Goal: Check status: Check status

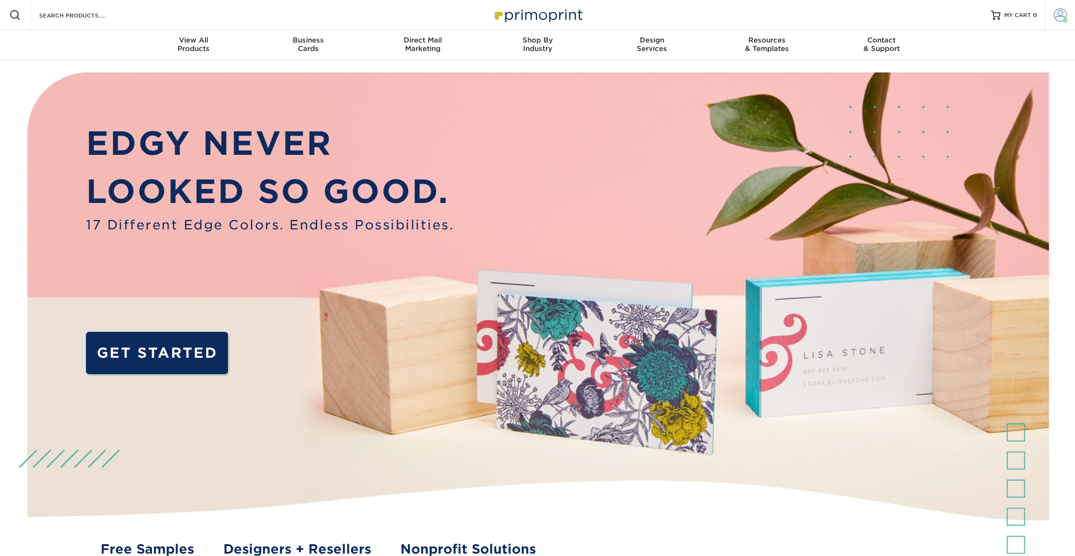
click at [1062, 11] on span at bounding box center [1060, 14] width 13 height 13
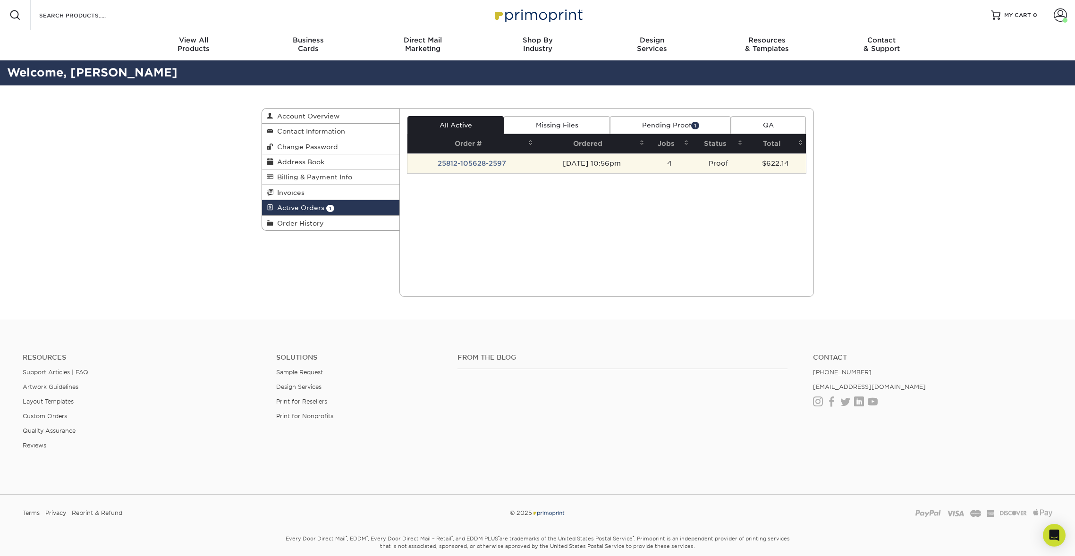
click at [477, 161] on td "25812-105628-2597" at bounding box center [471, 163] width 128 height 20
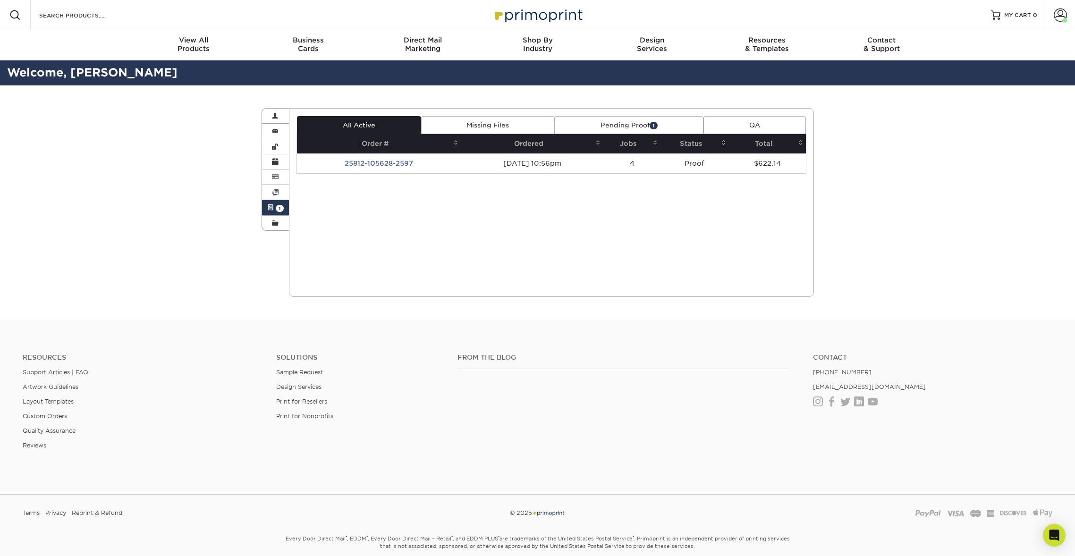
click at [648, 127] on link "Pending Proof 1" at bounding box center [629, 125] width 149 height 18
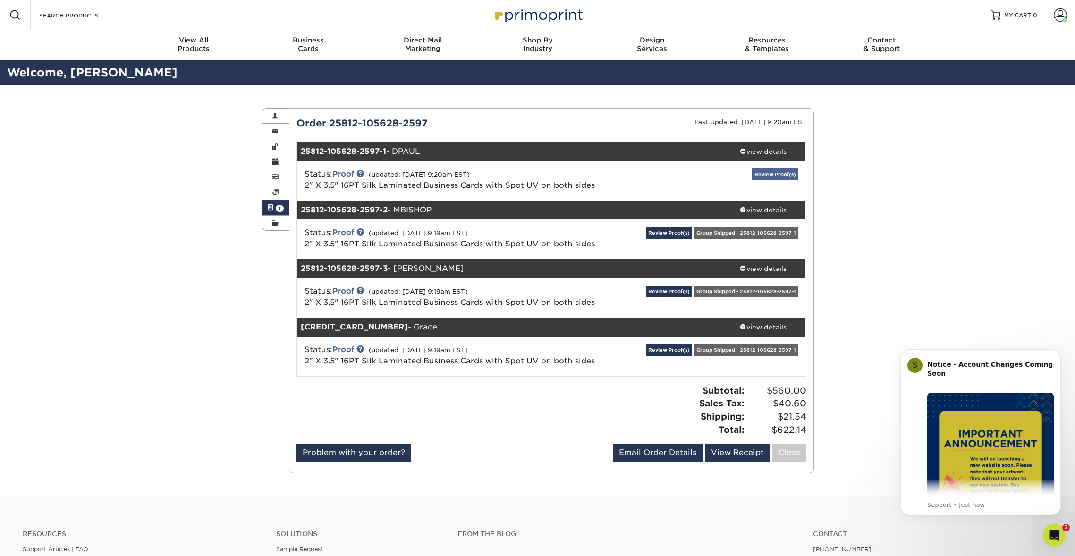
click at [782, 174] on link "Review Proof(s)" at bounding box center [775, 175] width 46 height 12
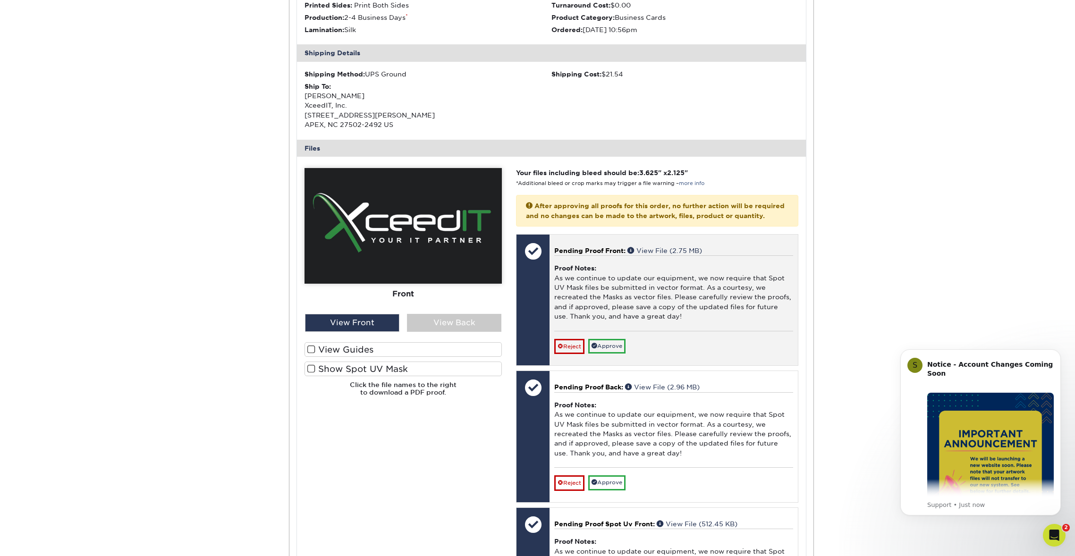
scroll to position [257, 0]
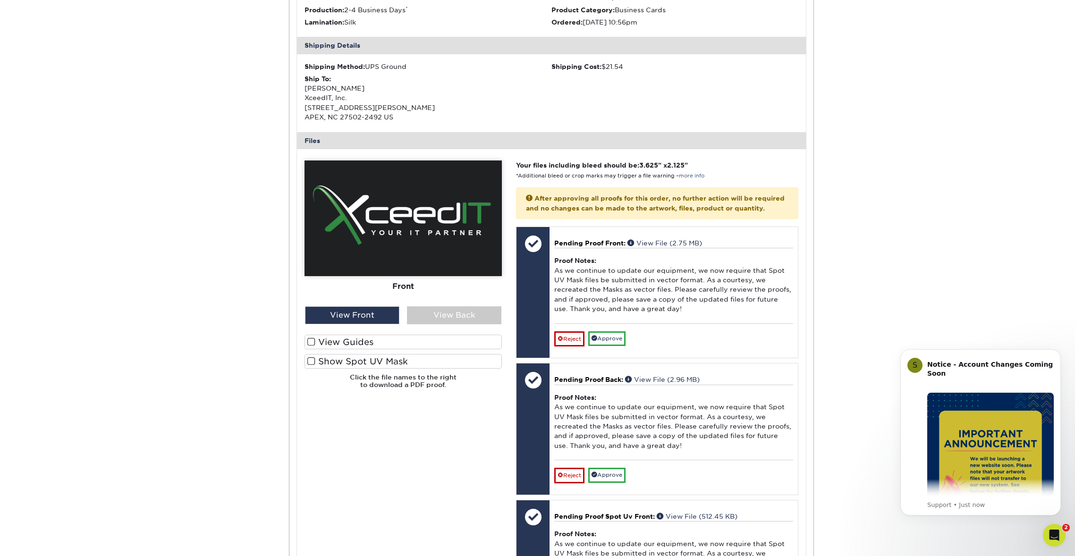
click at [339, 355] on label "Show Spot UV Mask" at bounding box center [403, 361] width 197 height 15
click at [0, 0] on input "Show Spot UV Mask" at bounding box center [0, 0] width 0 height 0
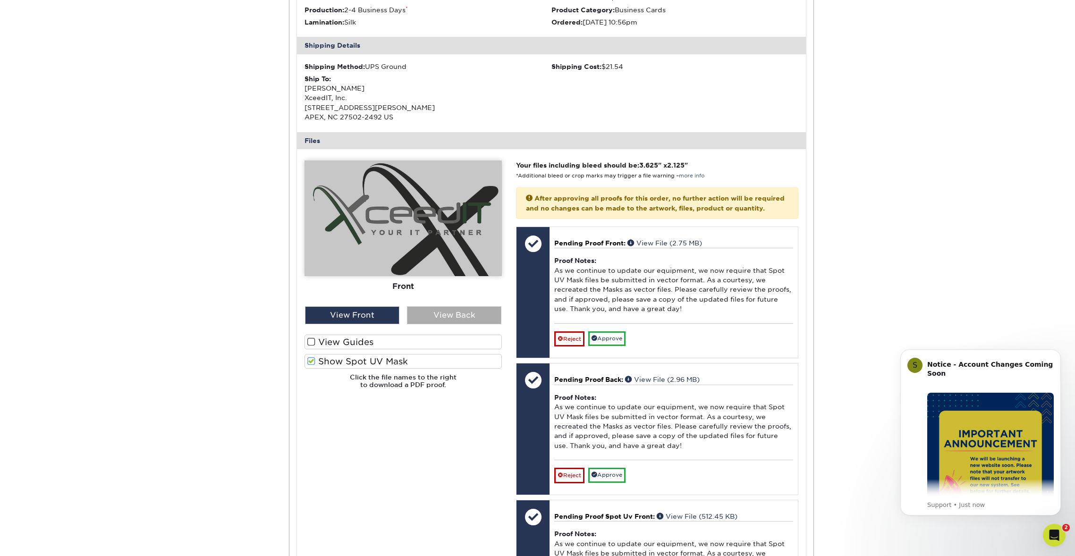
click at [456, 306] on div "View Back" at bounding box center [454, 315] width 94 height 18
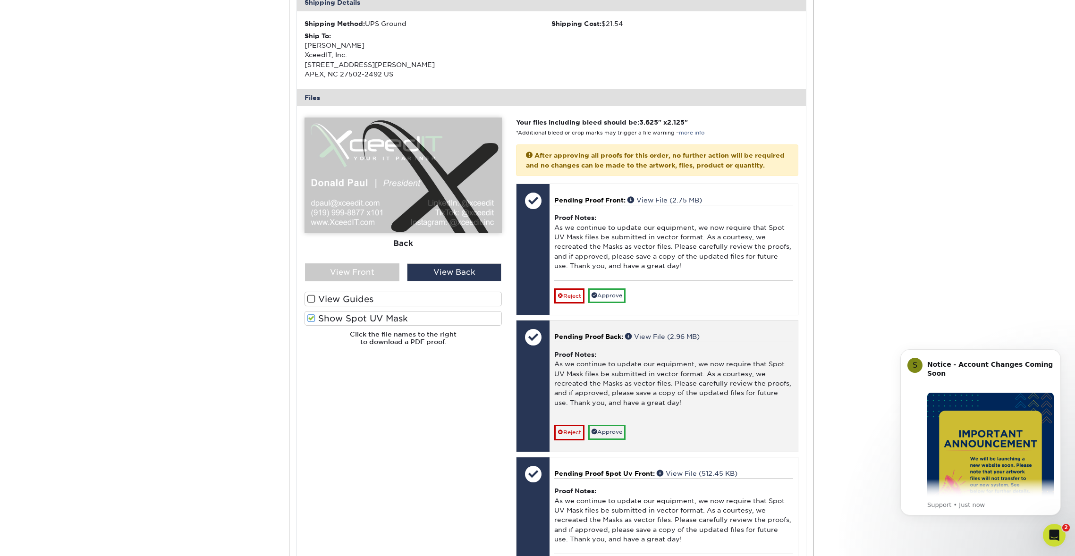
scroll to position [305, 0]
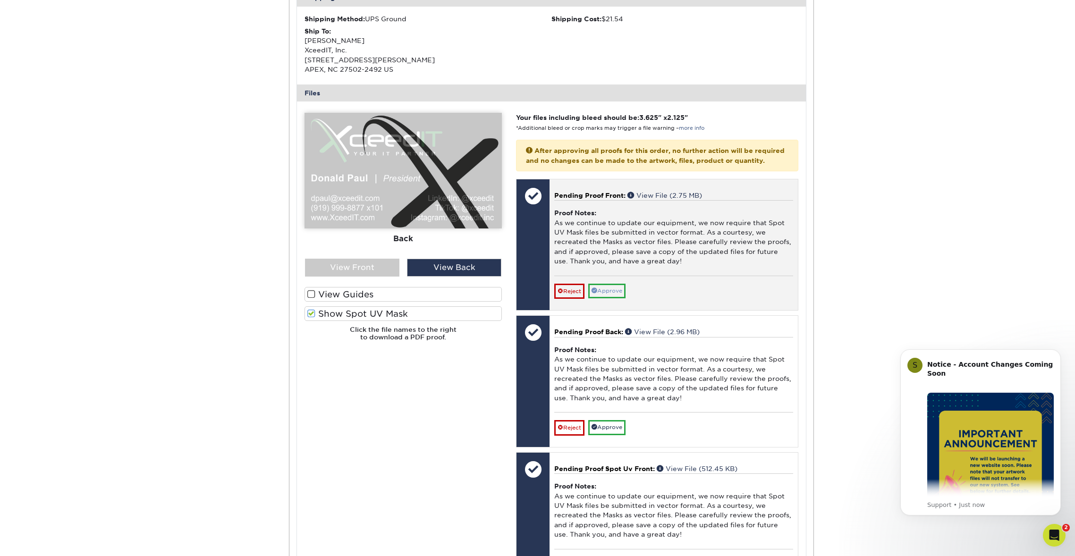
click at [621, 288] on link "Approve" at bounding box center [606, 291] width 37 height 15
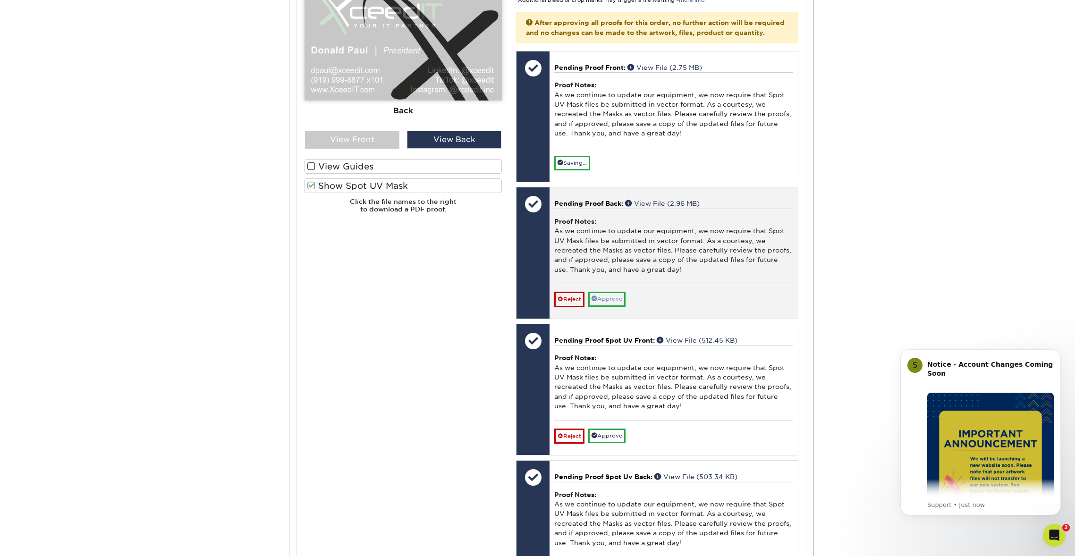
scroll to position [436, 0]
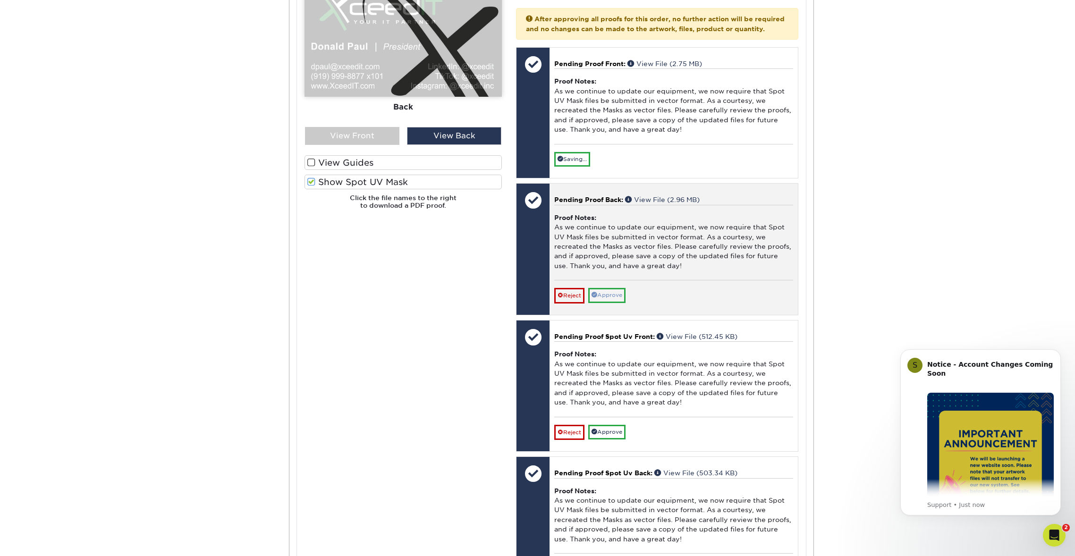
click at [620, 288] on link "Approve" at bounding box center [606, 295] width 37 height 15
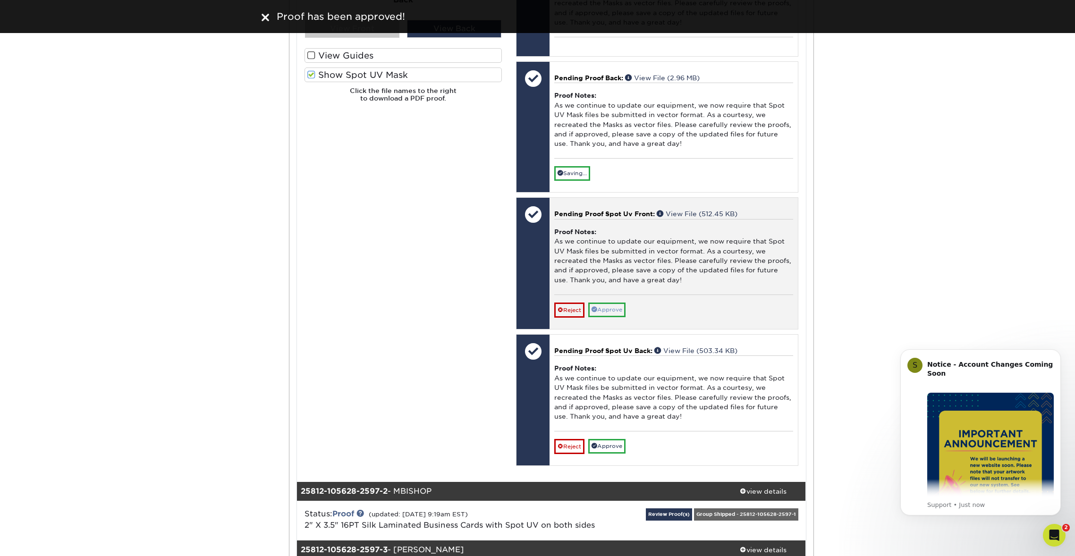
click at [613, 304] on link "Approve" at bounding box center [606, 310] width 37 height 15
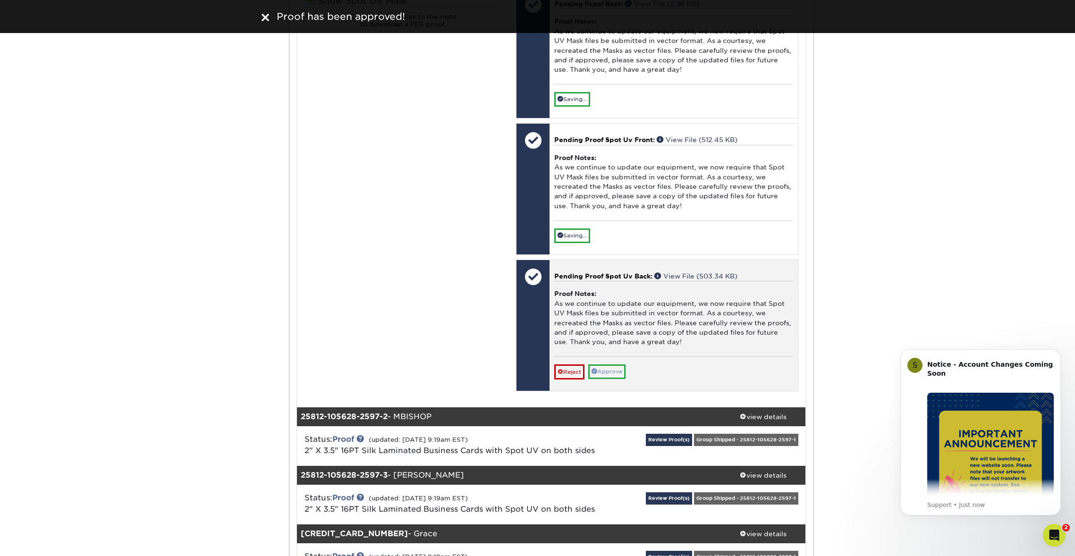
scroll to position [619, 0]
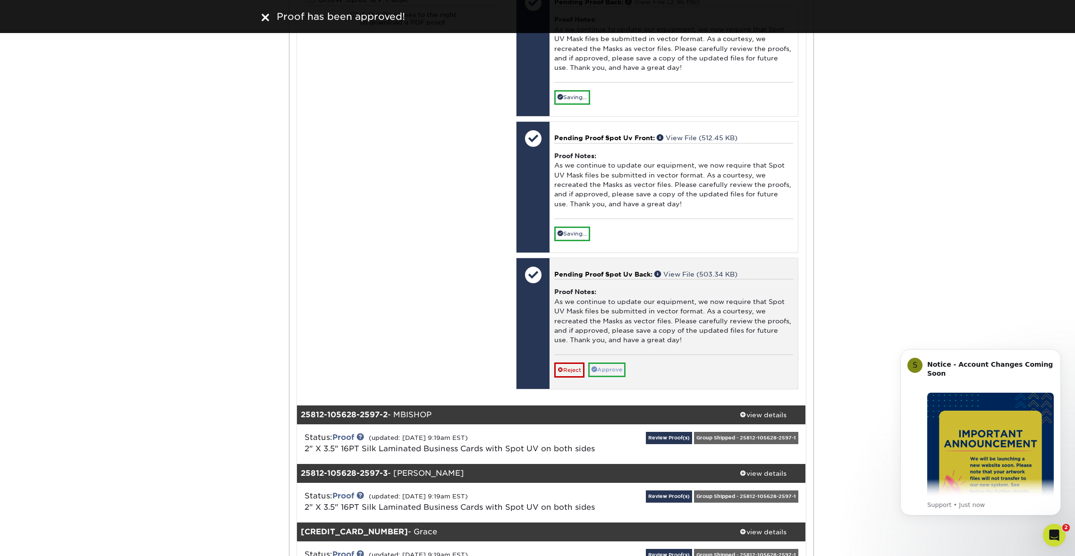
click at [614, 363] on link "Approve" at bounding box center [606, 370] width 37 height 15
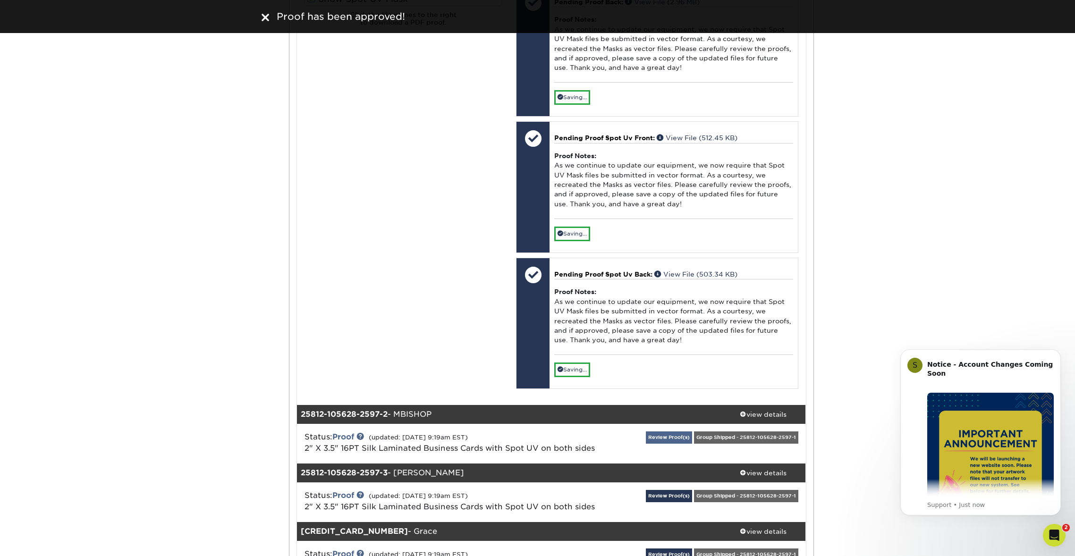
click at [673, 432] on link "Review Proof(s)" at bounding box center [669, 438] width 46 height 12
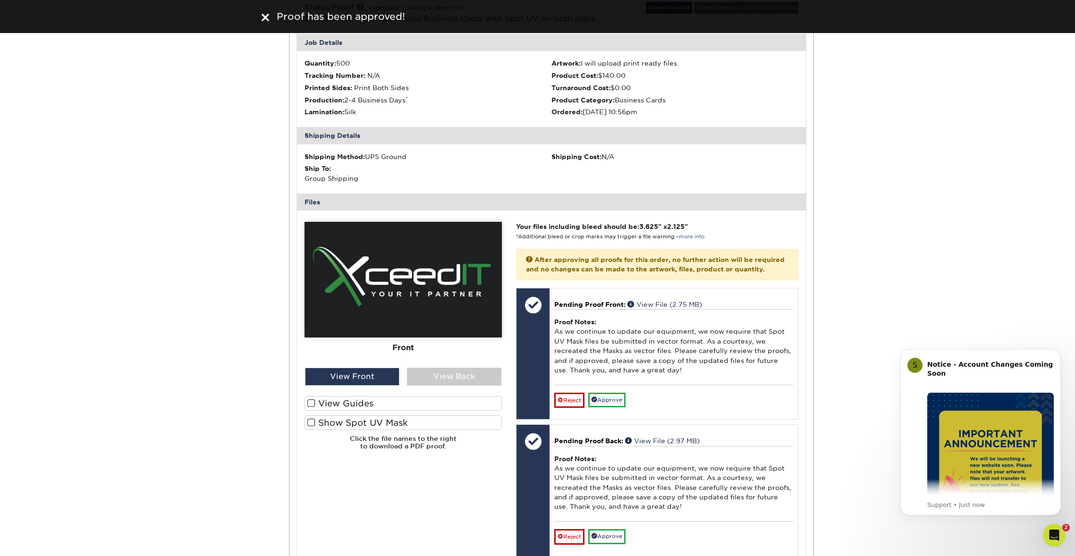
scroll to position [1022, 0]
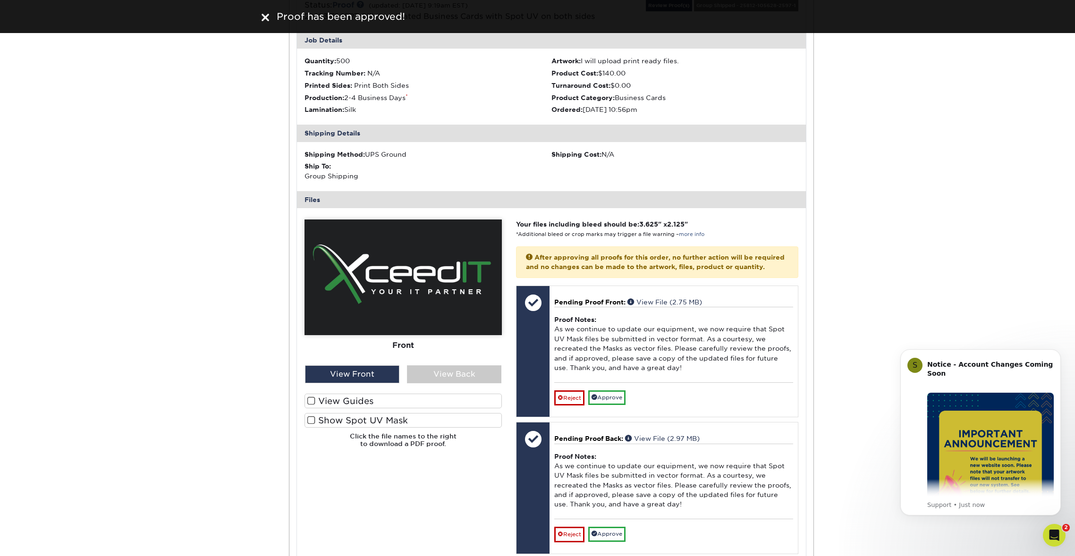
click at [367, 413] on label "Show Spot UV Mask" at bounding box center [403, 420] width 197 height 15
click at [0, 0] on input "Show Spot UV Mask" at bounding box center [0, 0] width 0 height 0
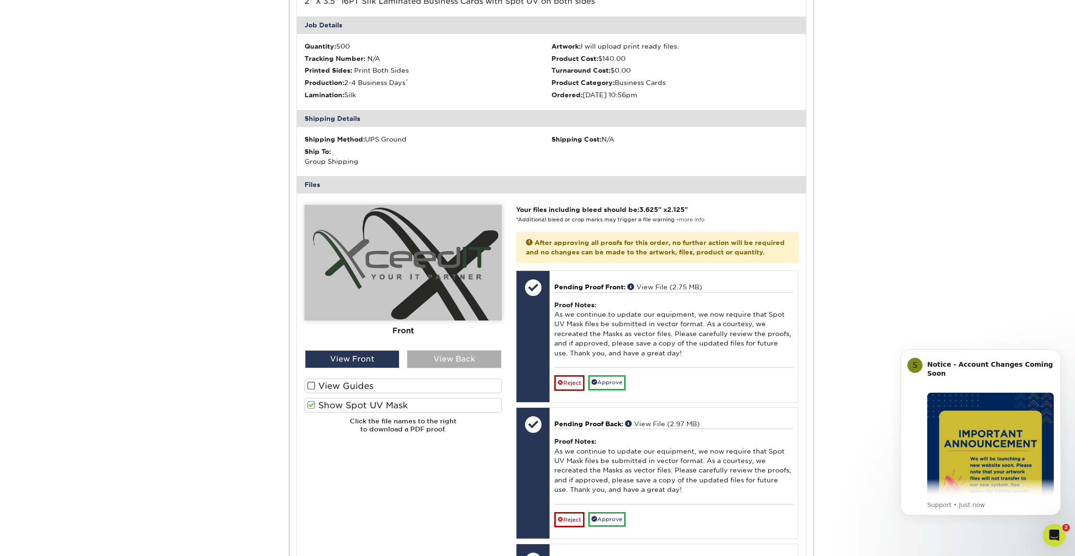
click at [465, 350] on div "View Back" at bounding box center [454, 359] width 94 height 18
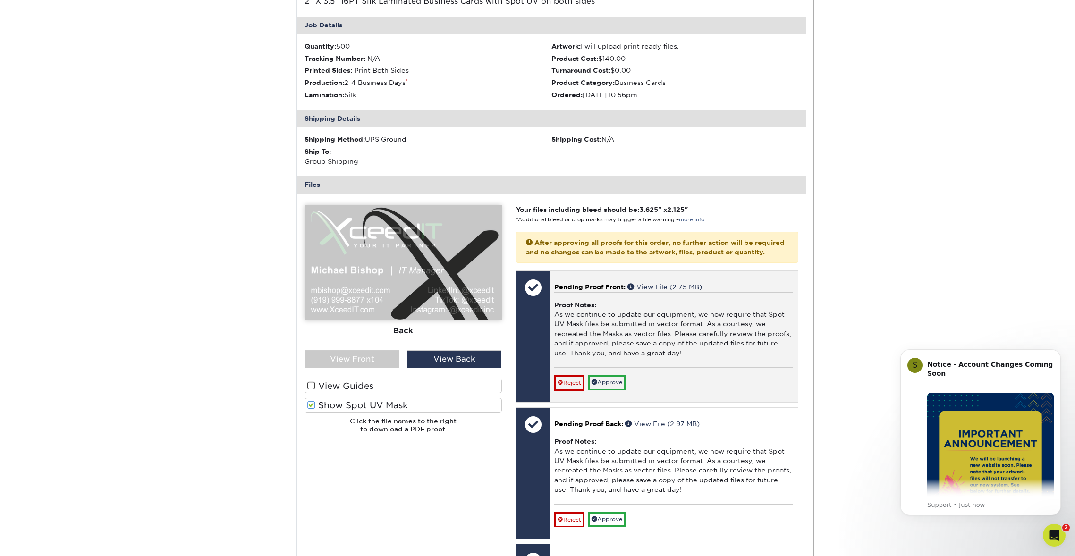
click at [626, 375] on link "Approve" at bounding box center [606, 382] width 37 height 15
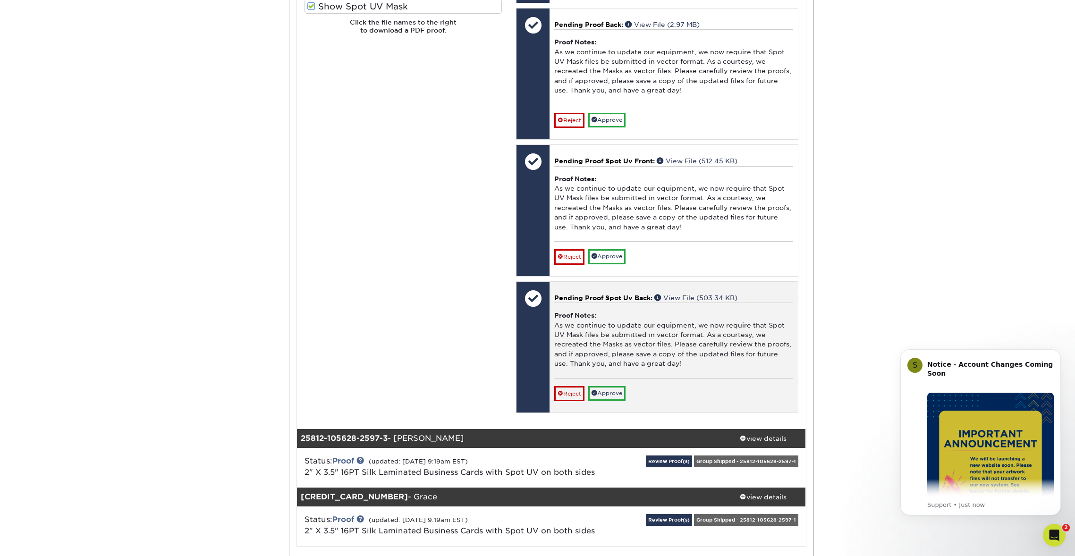
scroll to position [1457, 0]
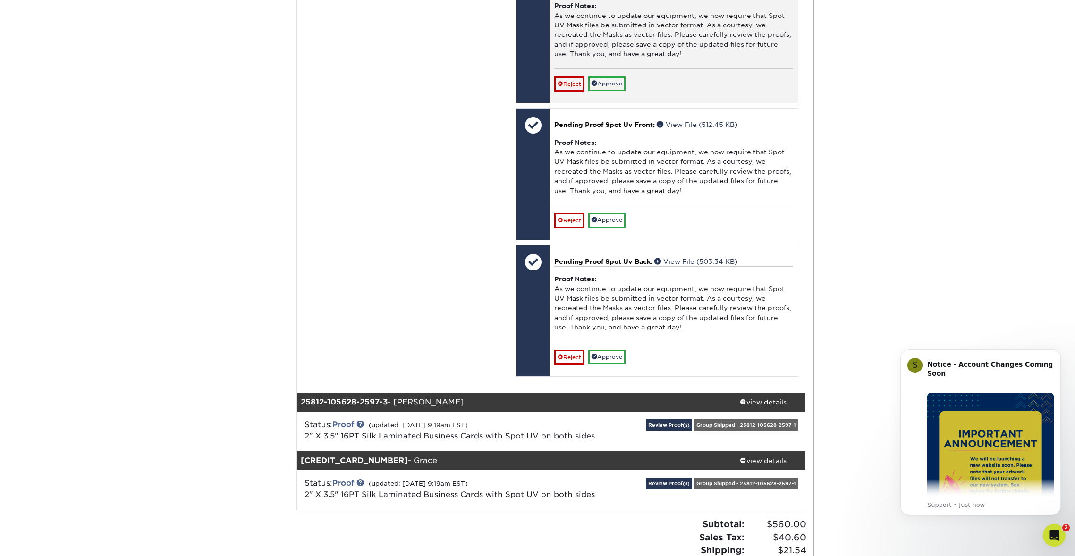
click at [619, 76] on link "Approve" at bounding box center [606, 83] width 37 height 15
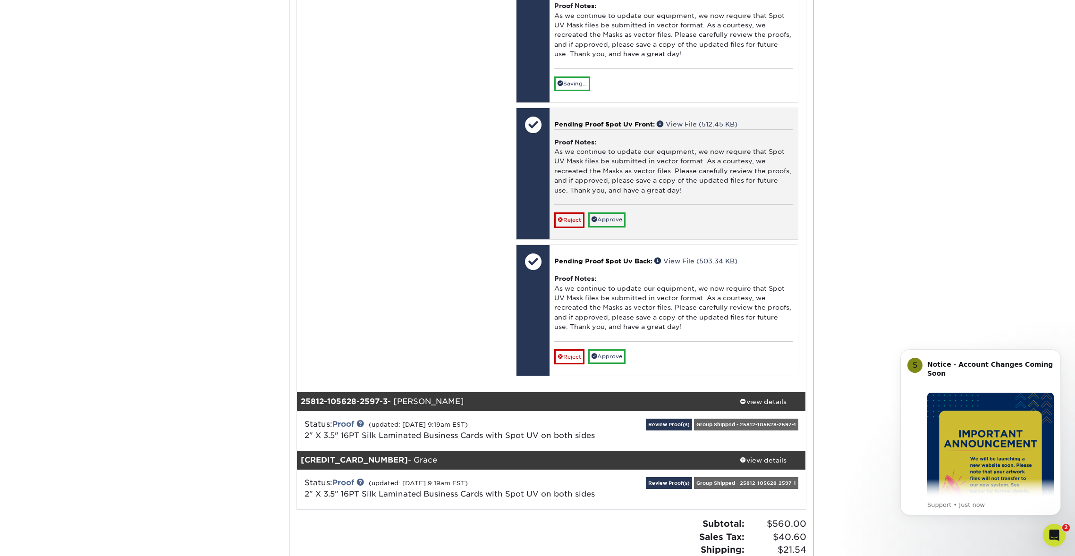
click at [613, 212] on link "Approve" at bounding box center [606, 219] width 37 height 15
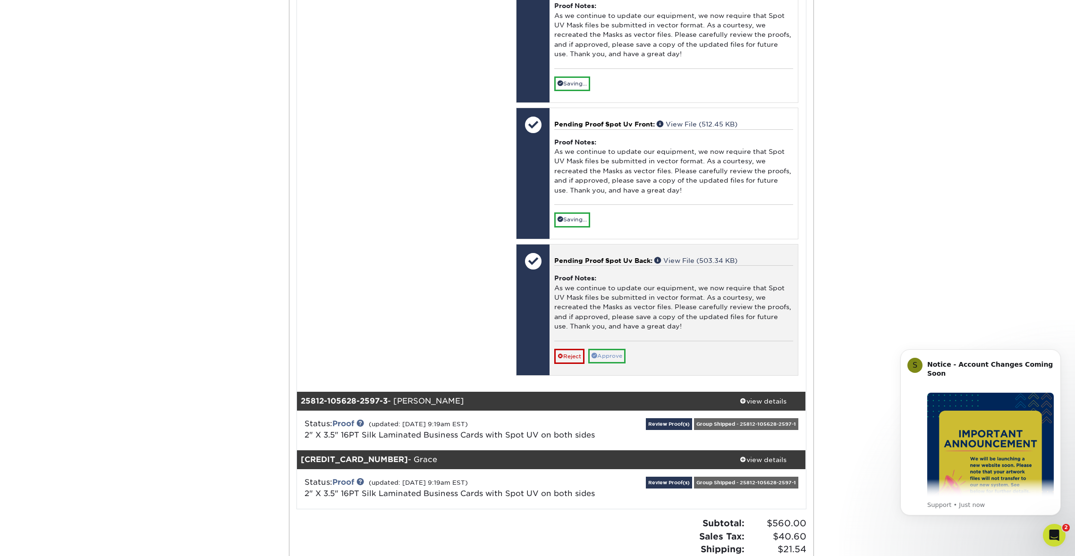
click at [608, 349] on link "Approve" at bounding box center [606, 356] width 37 height 15
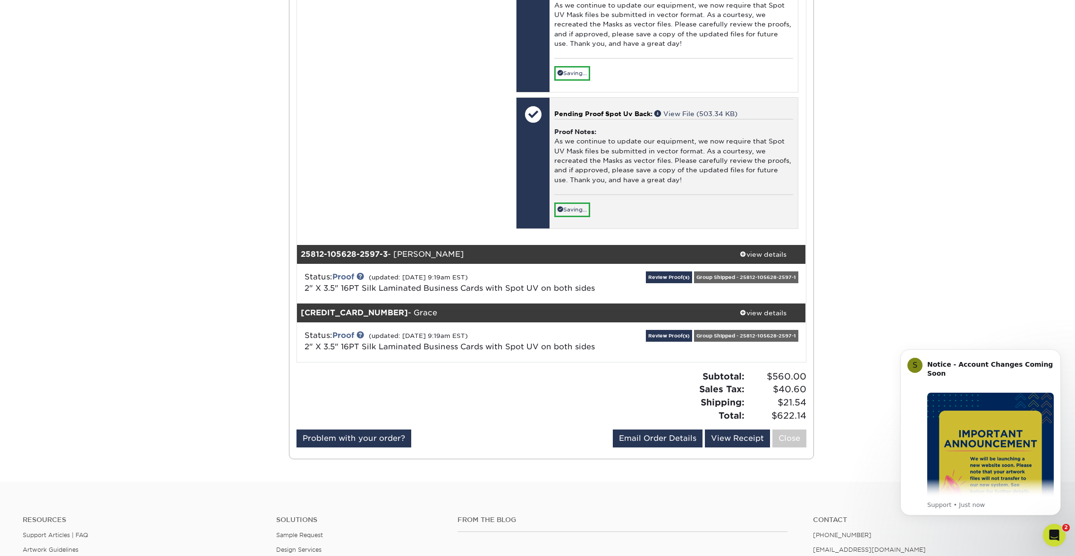
scroll to position [1586, 0]
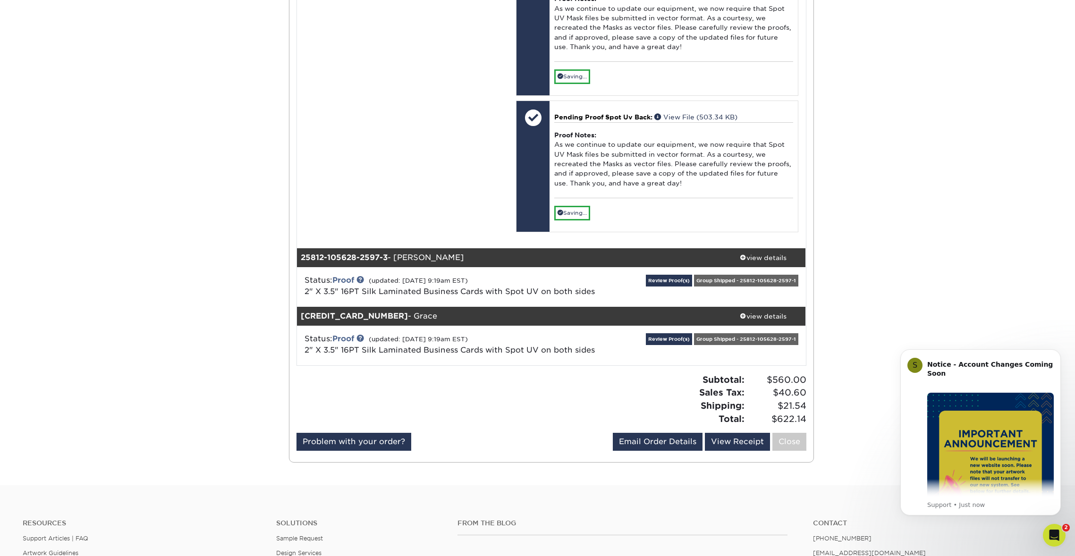
click at [671, 275] on div "Review Proof(s) Group Shipped - 25812-105628-2597-1" at bounding box center [720, 287] width 169 height 25
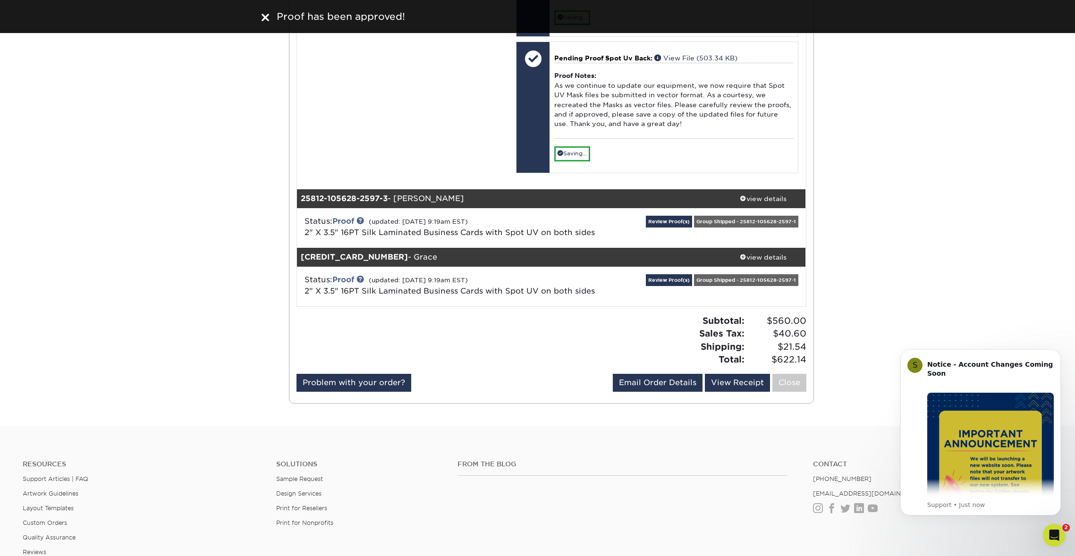
scroll to position [1633, 0]
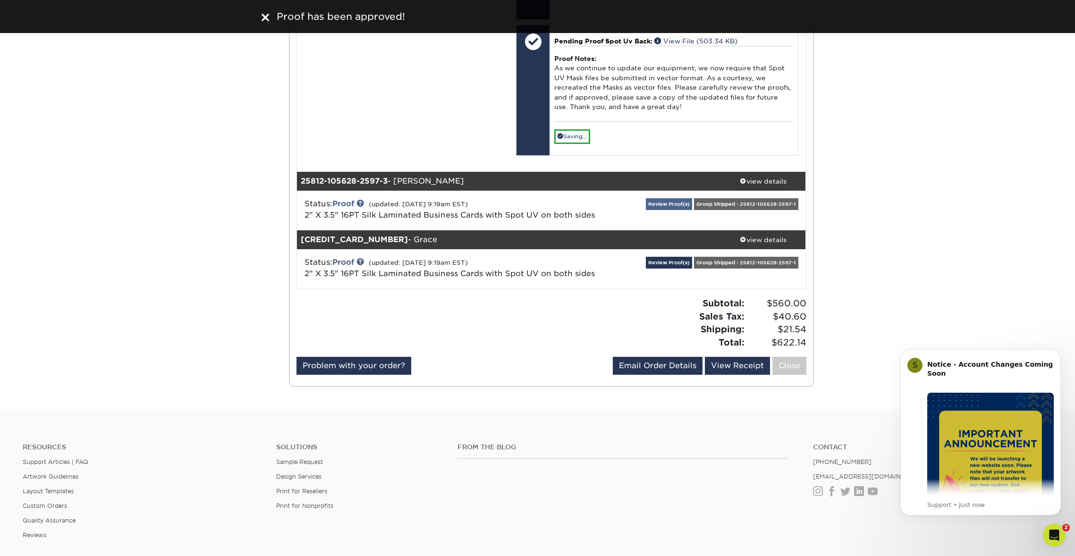
click at [673, 198] on link "Review Proof(s)" at bounding box center [669, 204] width 46 height 12
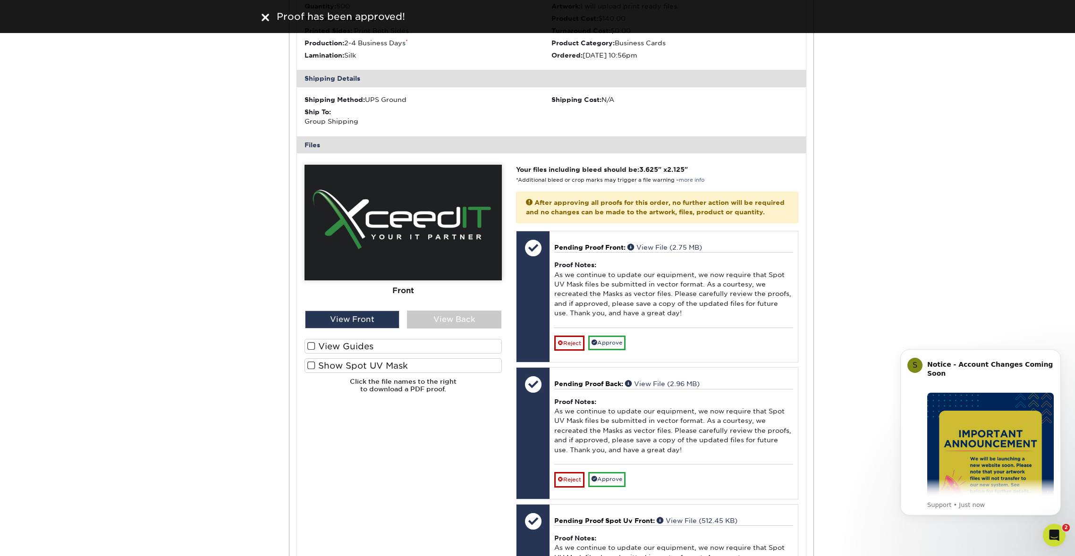
scroll to position [1873, 0]
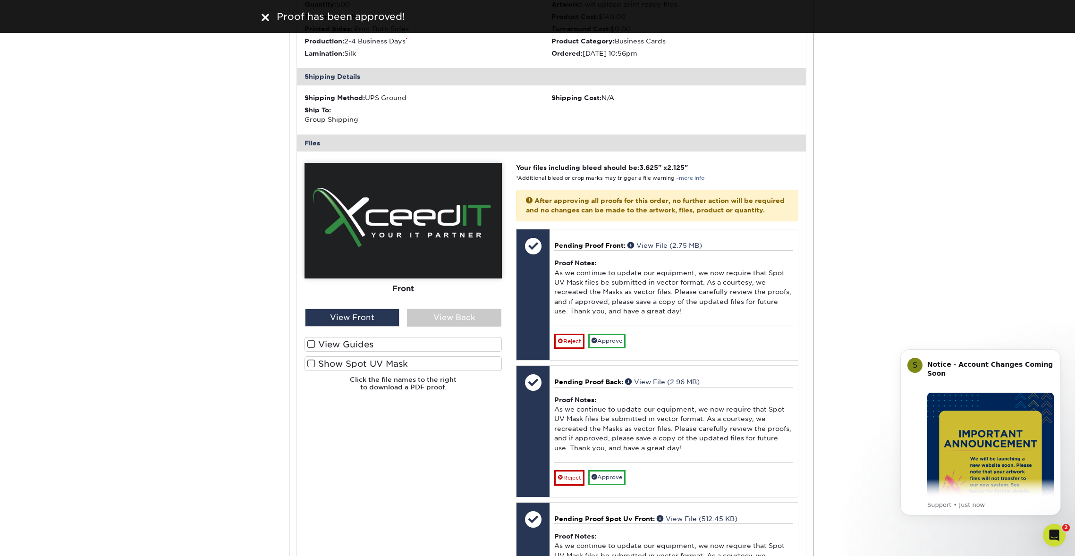
click at [390, 356] on label "Show Spot UV Mask" at bounding box center [403, 363] width 197 height 15
click at [0, 0] on input "Show Spot UV Mask" at bounding box center [0, 0] width 0 height 0
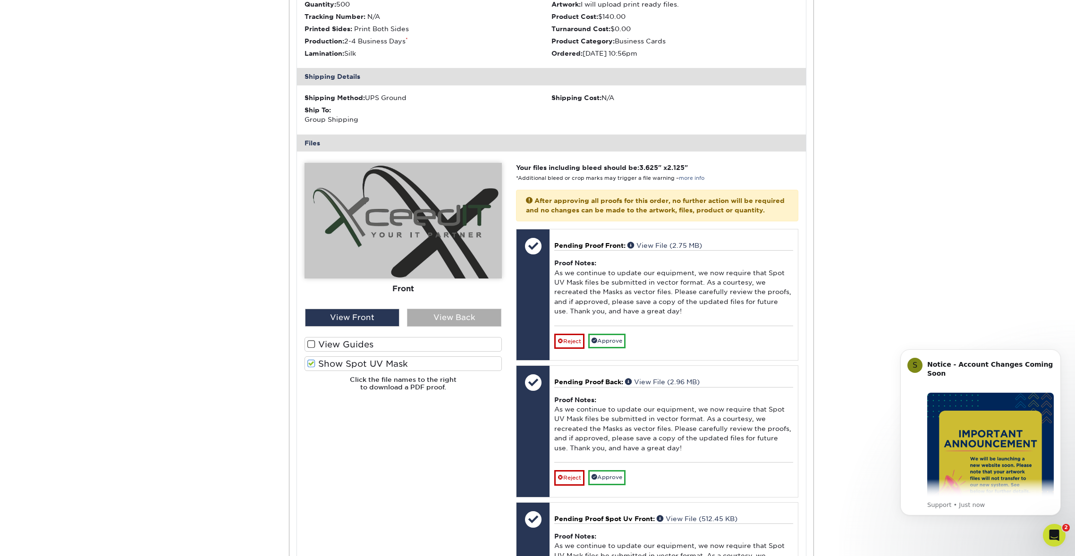
click at [449, 309] on div "View Back" at bounding box center [454, 318] width 94 height 18
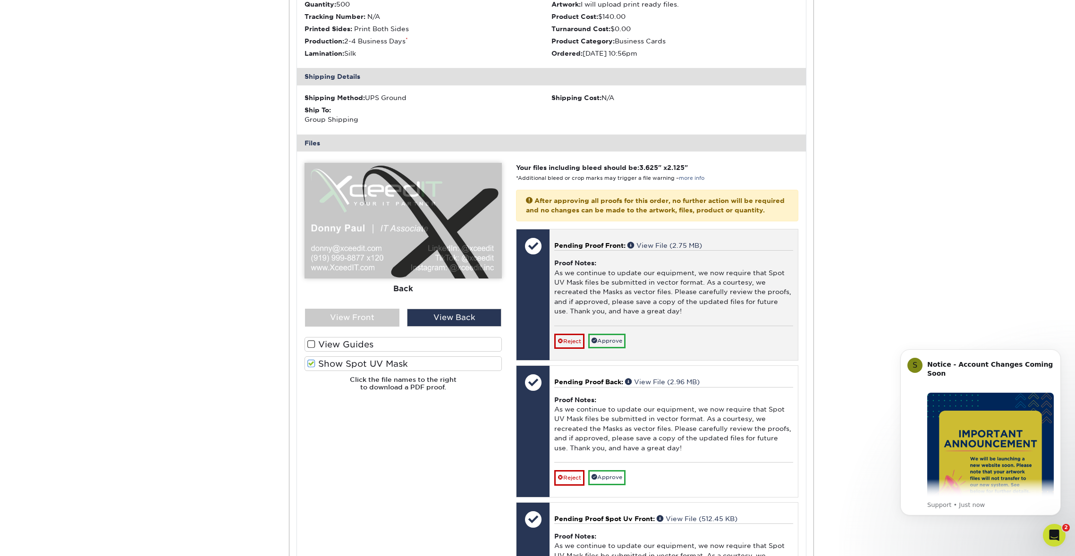
click at [621, 334] on link "Approve" at bounding box center [606, 341] width 37 height 15
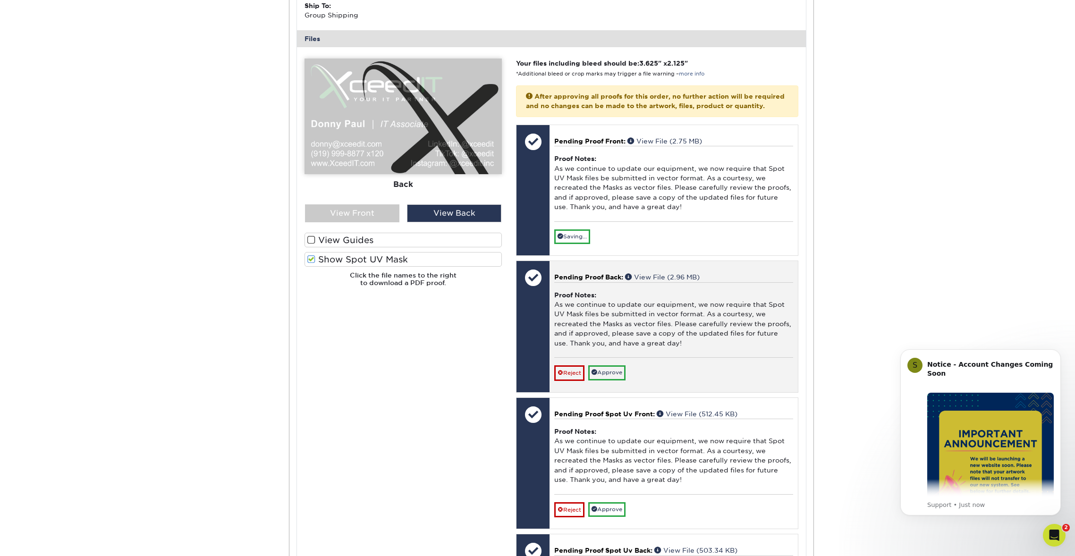
scroll to position [1980, 0]
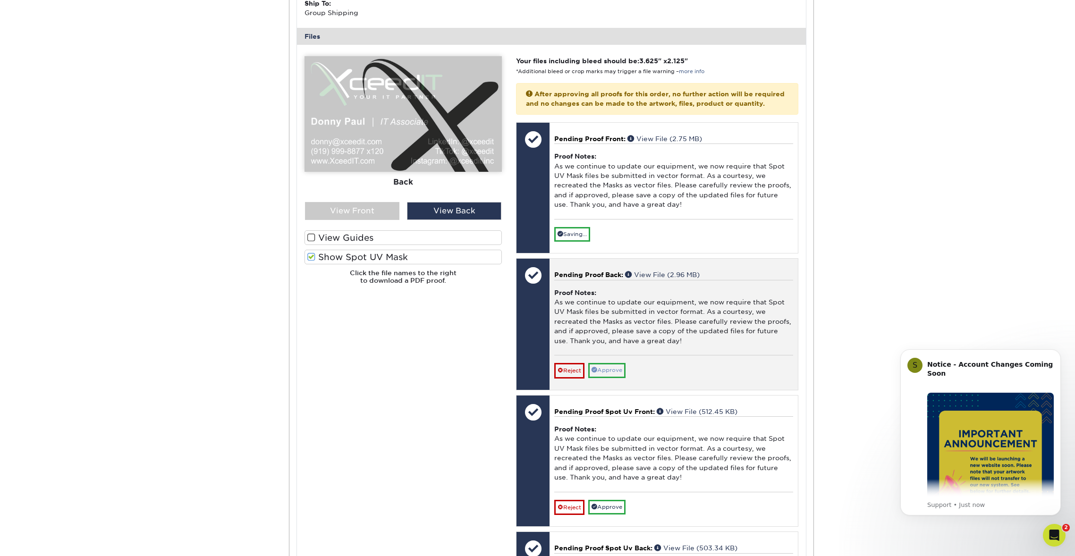
click at [612, 363] on link "Approve" at bounding box center [606, 370] width 37 height 15
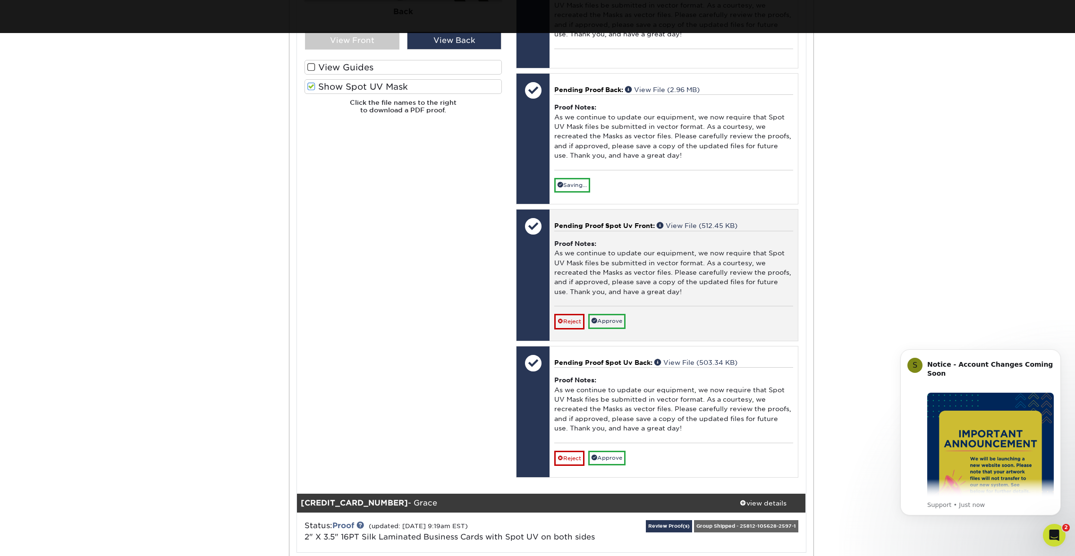
scroll to position [2152, 0]
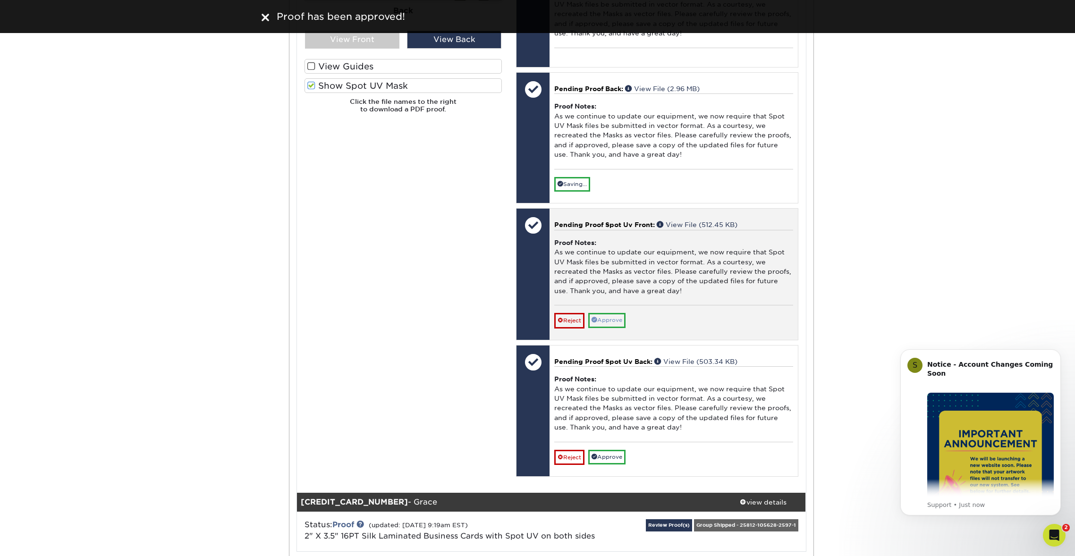
click at [617, 313] on link "Approve" at bounding box center [606, 320] width 37 height 15
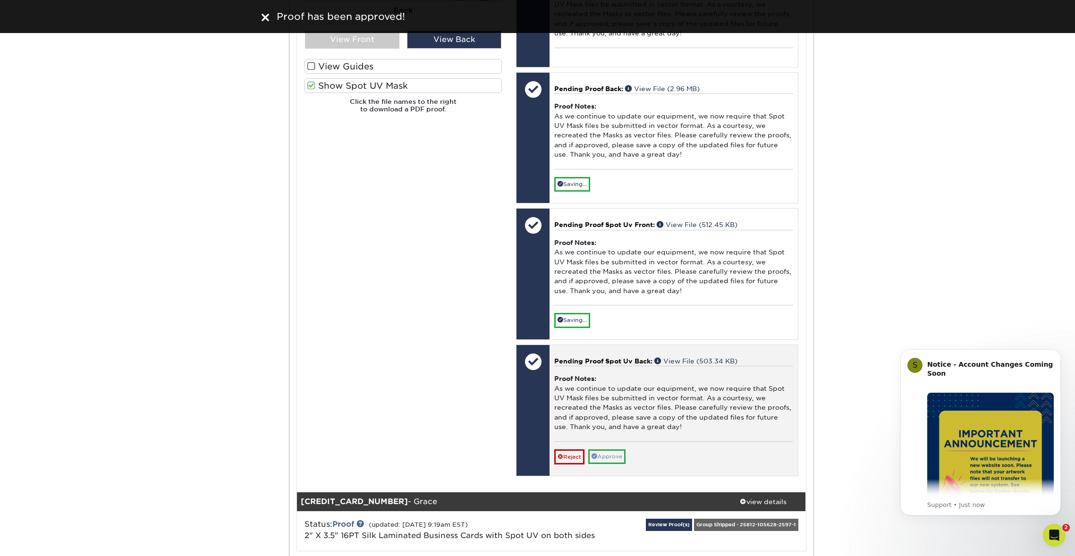
click at [617, 449] on link "Approve" at bounding box center [606, 456] width 37 height 15
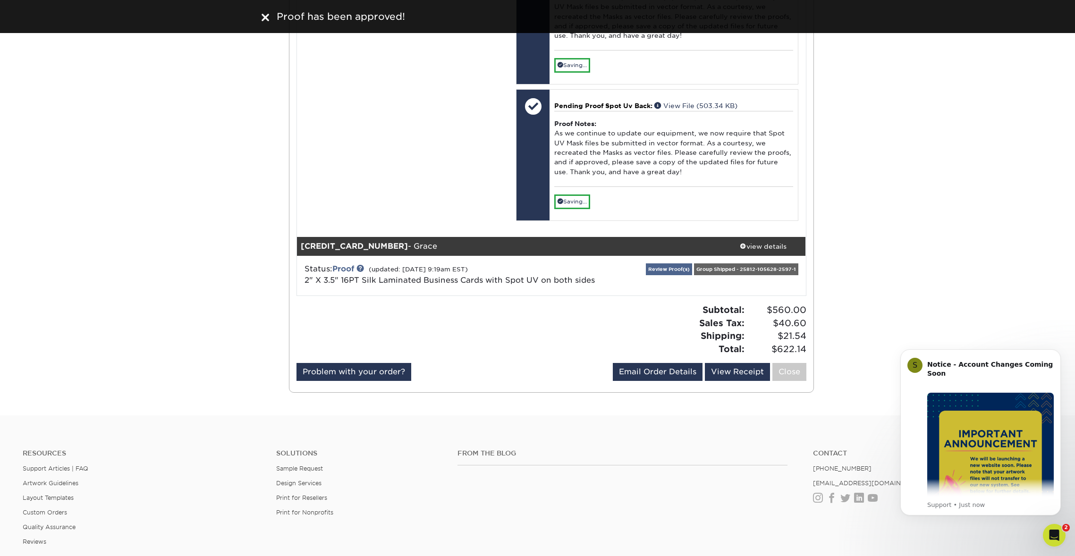
click at [679, 263] on link "Review Proof(s)" at bounding box center [669, 269] width 46 height 12
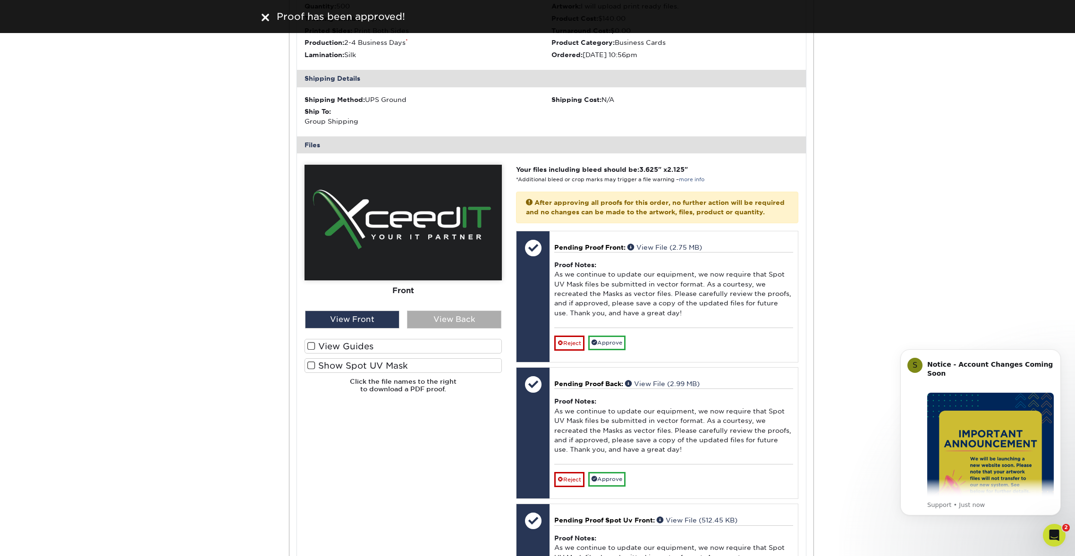
scroll to position [2700, 0]
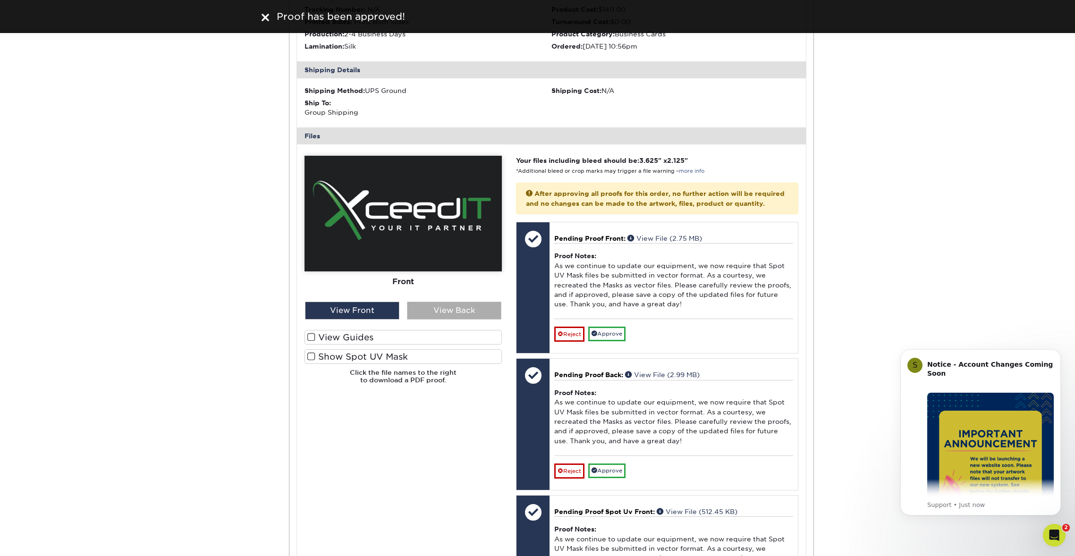
click at [456, 302] on div "View Back" at bounding box center [454, 311] width 94 height 18
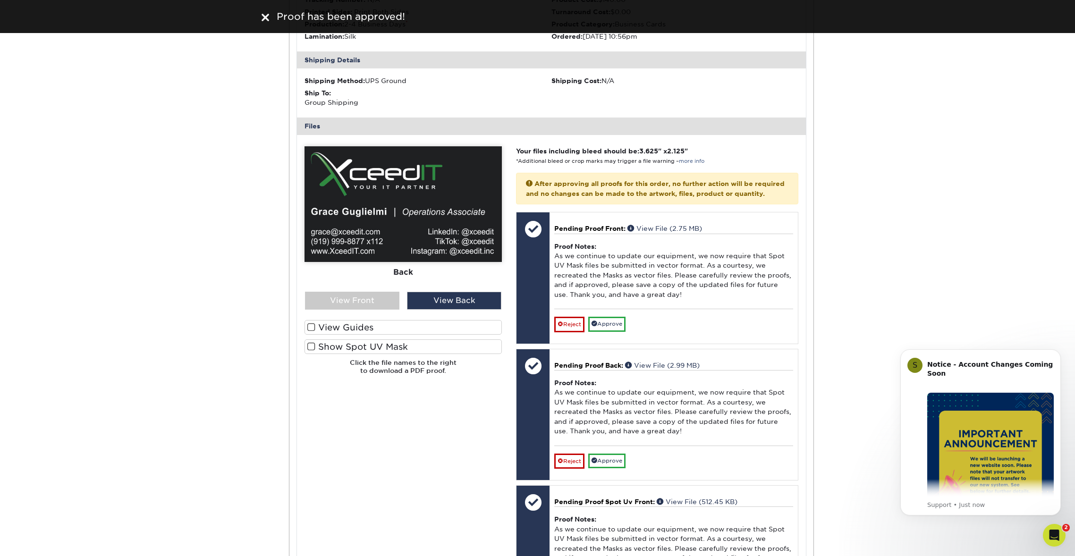
click at [373, 339] on label "Show Spot UV Mask" at bounding box center [403, 346] width 197 height 15
click at [0, 0] on input "Show Spot UV Mask" at bounding box center [0, 0] width 0 height 0
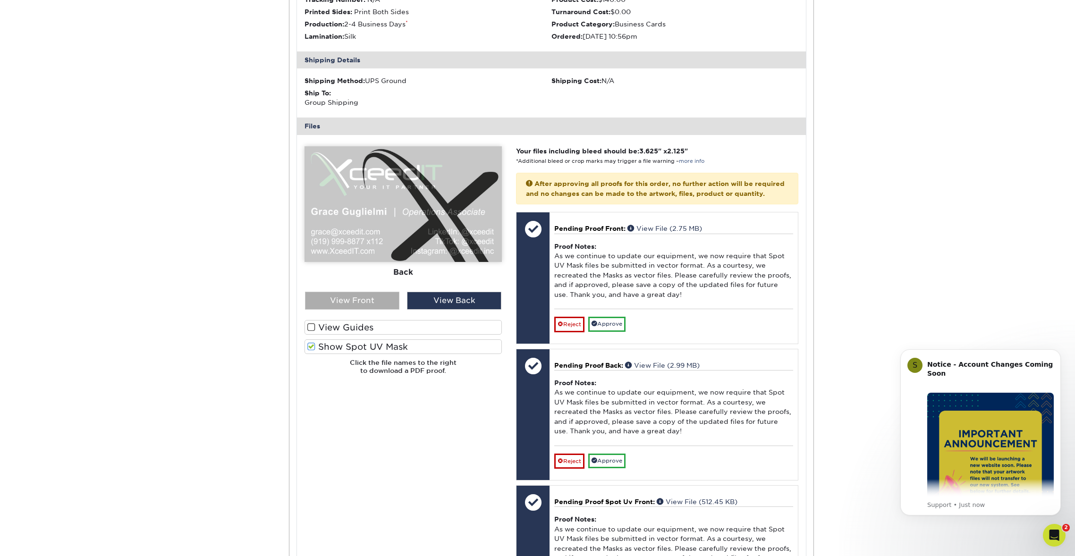
click at [373, 292] on div "View Front" at bounding box center [352, 301] width 94 height 18
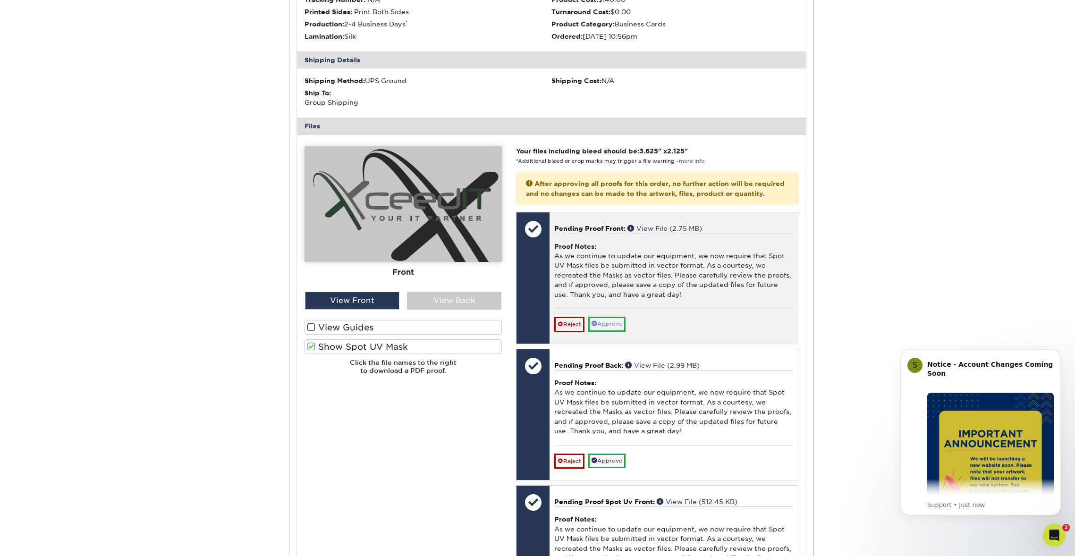
click at [619, 317] on link "Approve" at bounding box center [606, 324] width 37 height 15
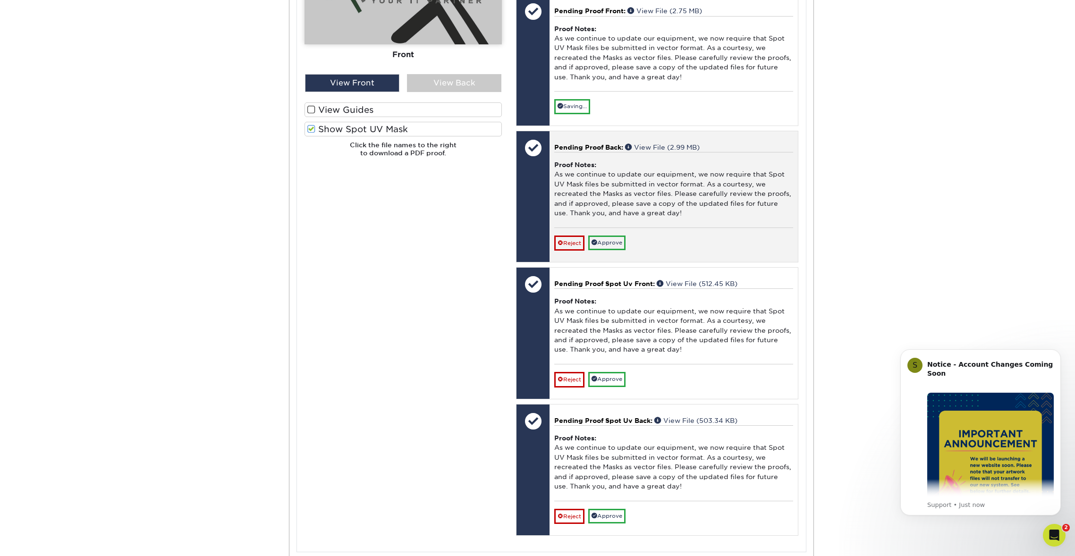
scroll to position [2923, 0]
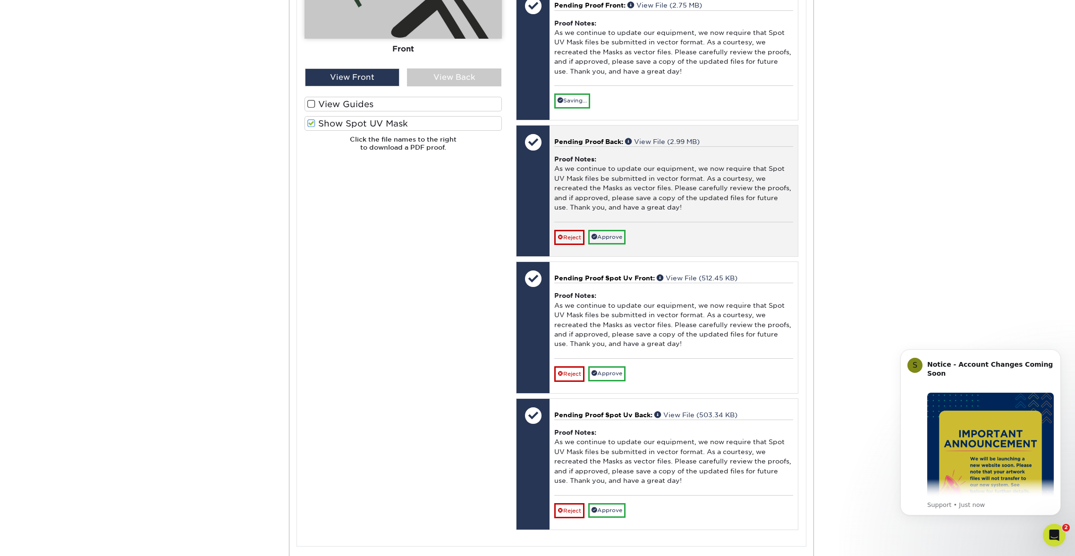
drag, startPoint x: 619, startPoint y: 196, endPoint x: 619, endPoint y: 201, distance: 4.7
click at [619, 230] on link "Approve" at bounding box center [606, 237] width 37 height 15
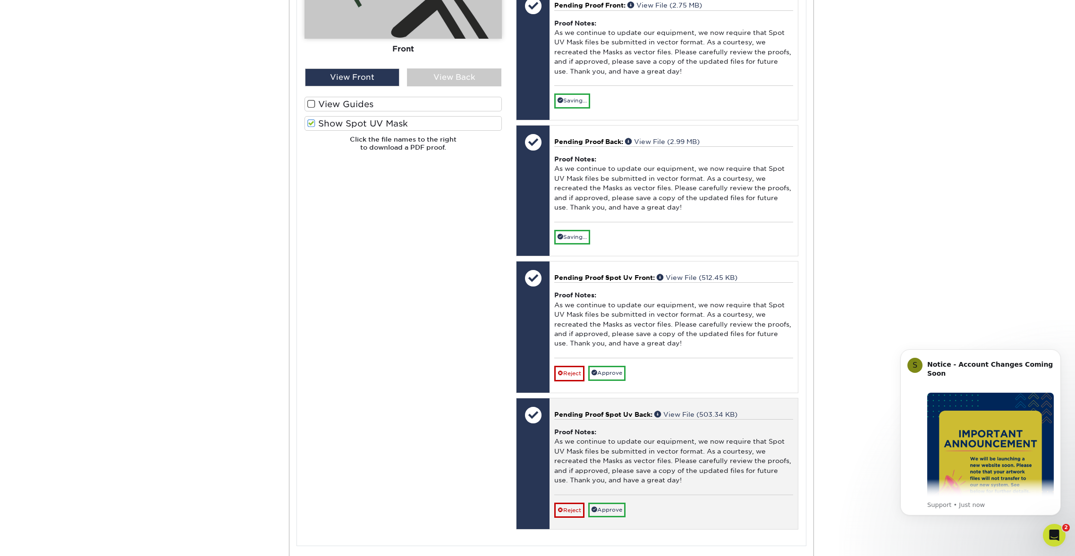
drag, startPoint x: 616, startPoint y: 328, endPoint x: 616, endPoint y: 402, distance: 73.7
click at [616, 366] on link "Approve" at bounding box center [606, 373] width 37 height 15
click at [613, 502] on link "Approve" at bounding box center [606, 509] width 37 height 15
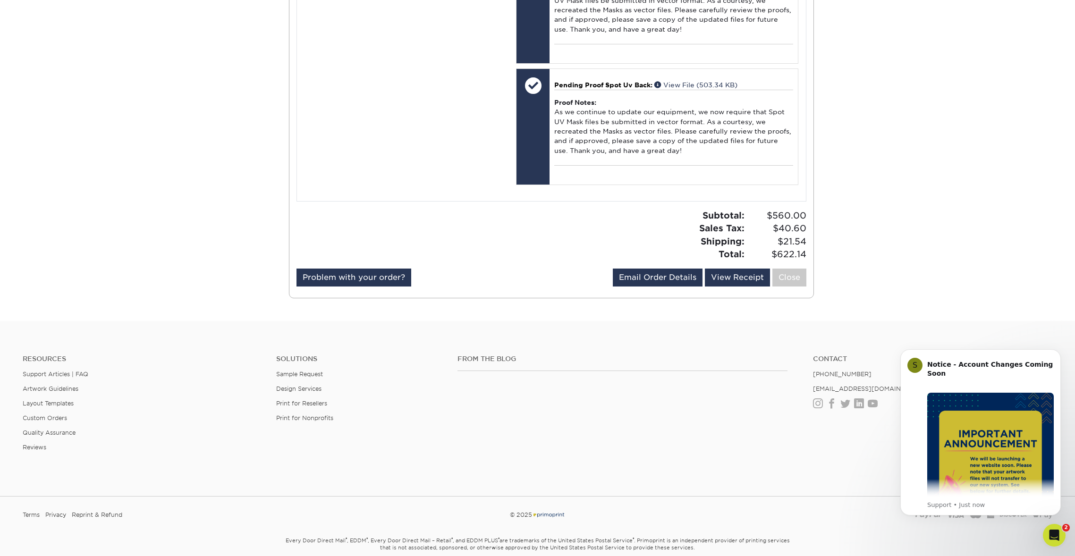
scroll to position [3207, 0]
click at [773, 269] on link "Close" at bounding box center [789, 278] width 34 height 18
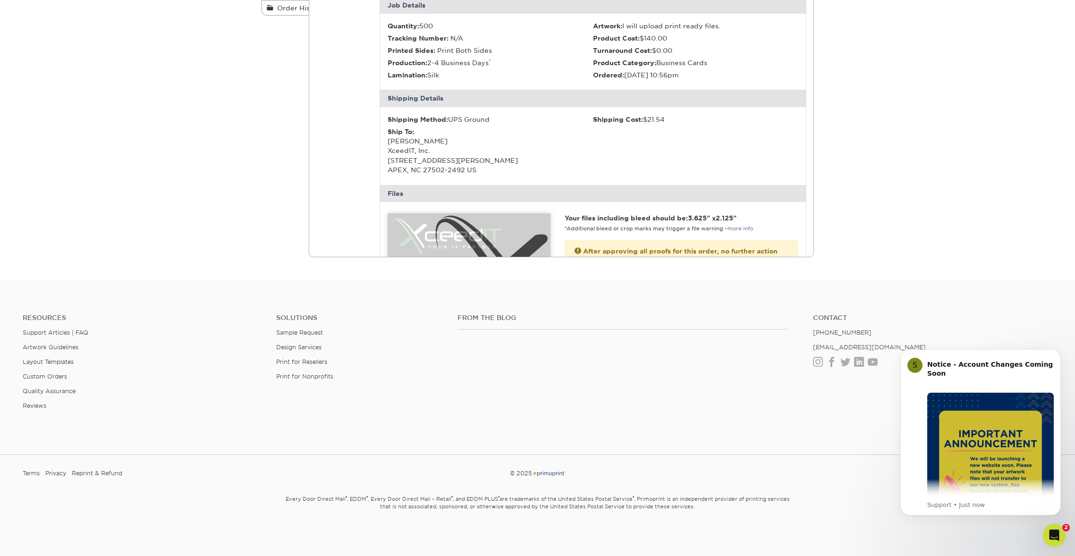
scroll to position [0, 0]
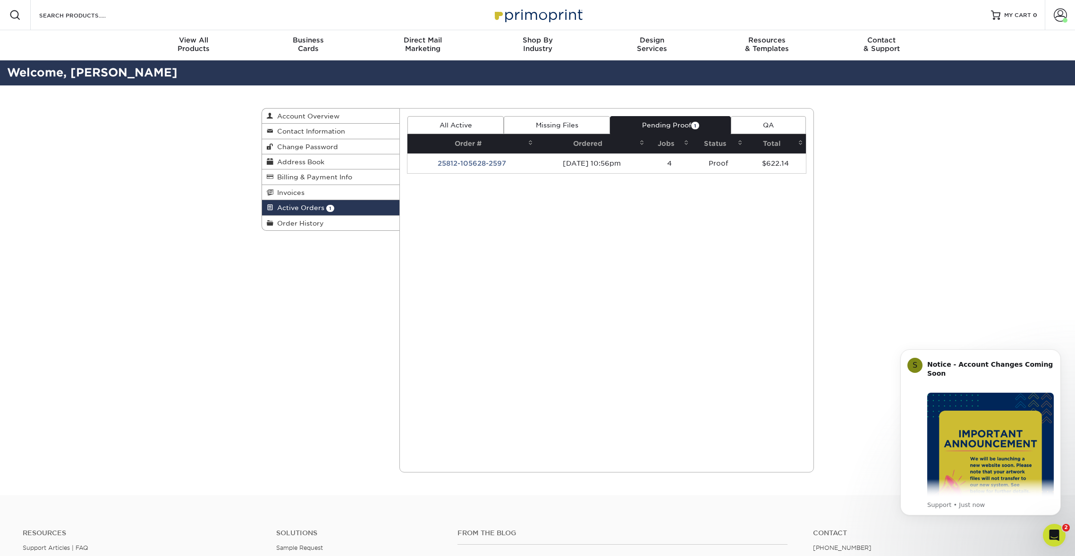
click at [559, 128] on link "Missing Files" at bounding box center [557, 125] width 106 height 18
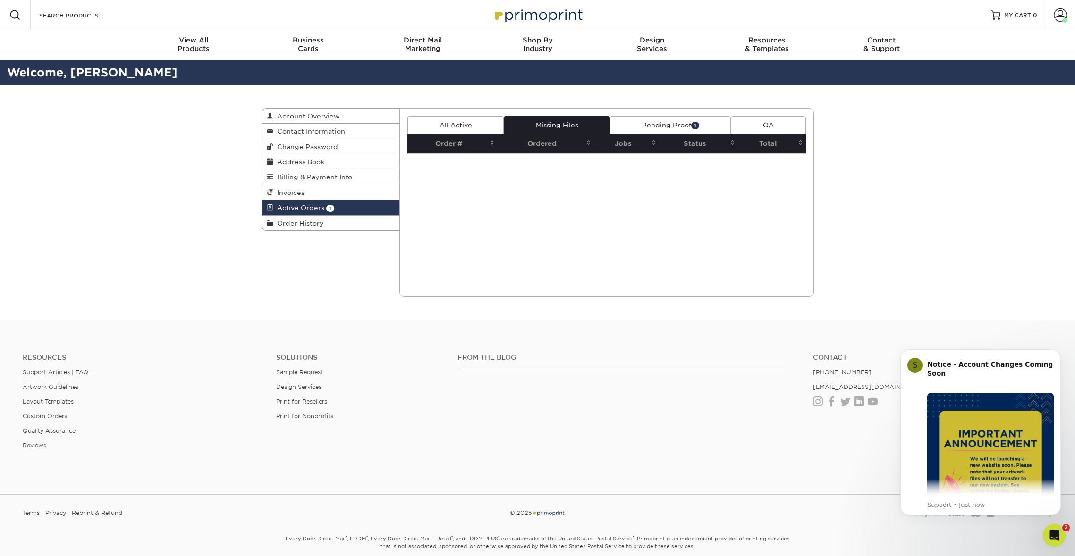
click at [475, 129] on link "All Active" at bounding box center [455, 125] width 96 height 18
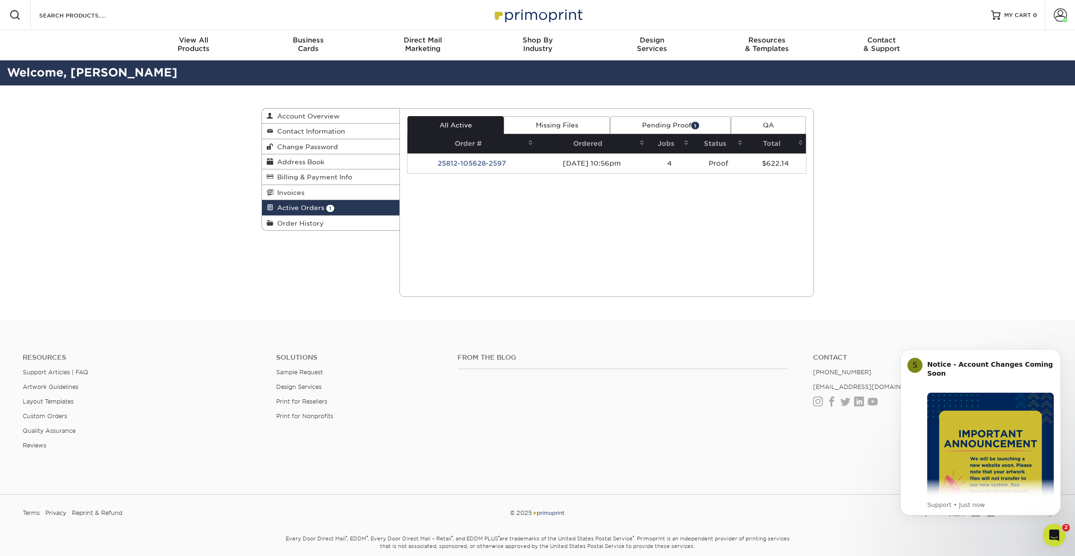
click at [669, 125] on link "Pending Proof 1" at bounding box center [670, 125] width 121 height 18
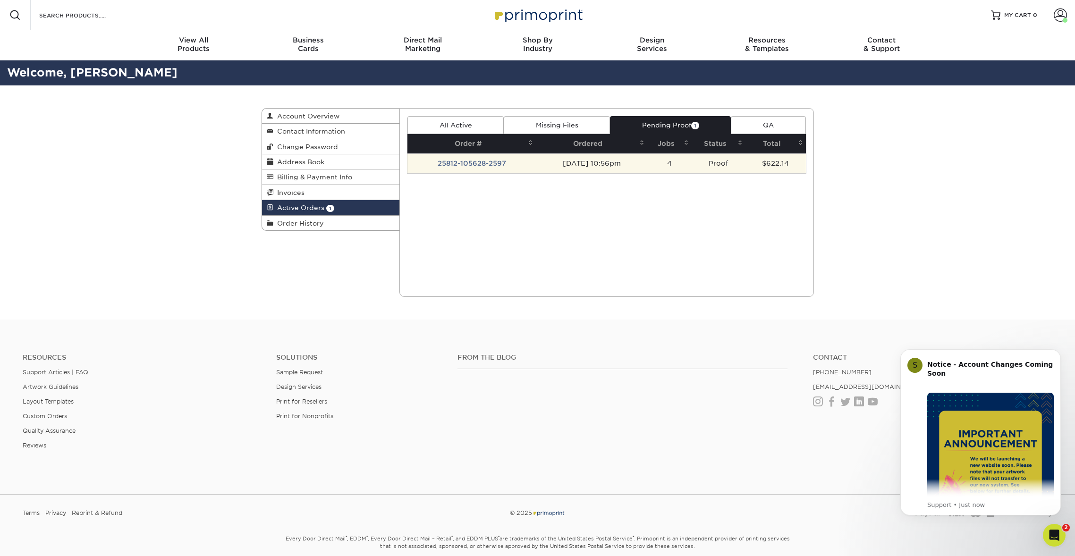
click at [463, 159] on td "25812-105628-2597" at bounding box center [471, 163] width 128 height 20
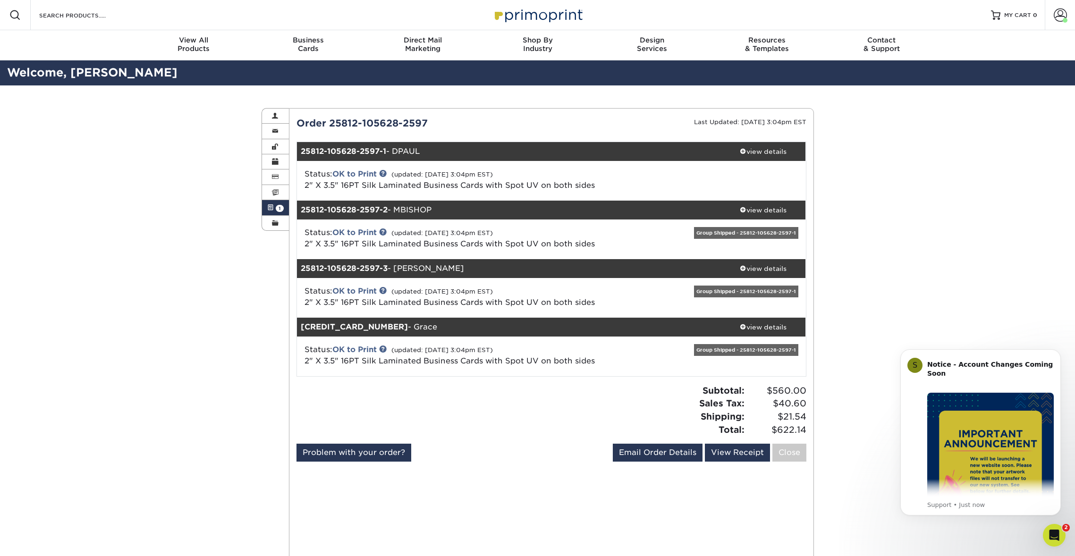
click at [917, 233] on div "Active Orders Account Overview Contact Information Change Password Address Book…" at bounding box center [537, 562] width 1075 height 955
click at [1056, 348] on button "Dismiss notification" at bounding box center [1058, 352] width 10 height 10
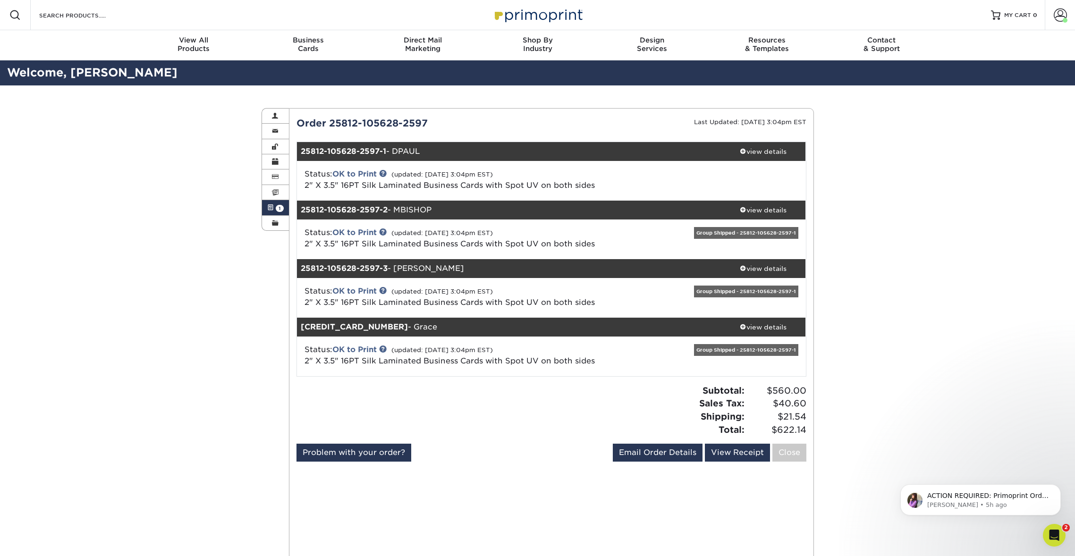
click at [976, 213] on div "Active Orders Account Overview Contact Information Change Password Address Book…" at bounding box center [537, 562] width 1075 height 955
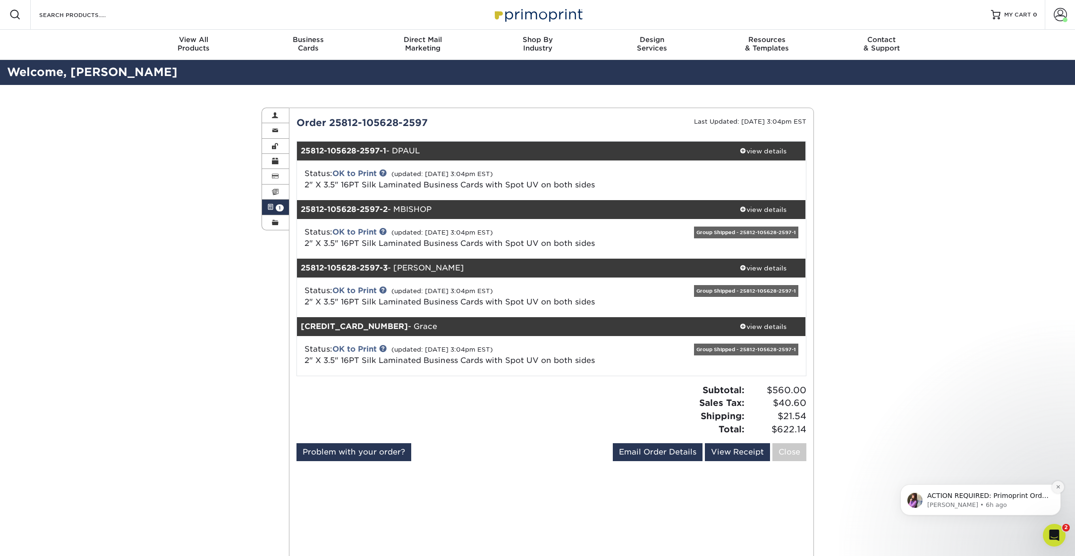
click at [1059, 484] on button "Dismiss notification" at bounding box center [1058, 487] width 12 height 12
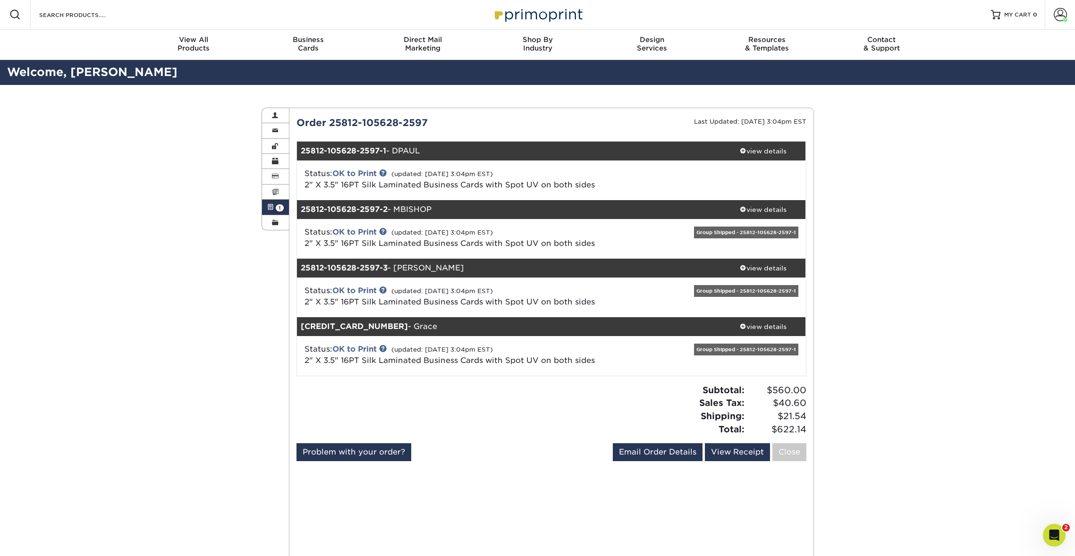
click at [1059, 535] on icon "Open Intercom Messenger" at bounding box center [1055, 536] width 16 height 16
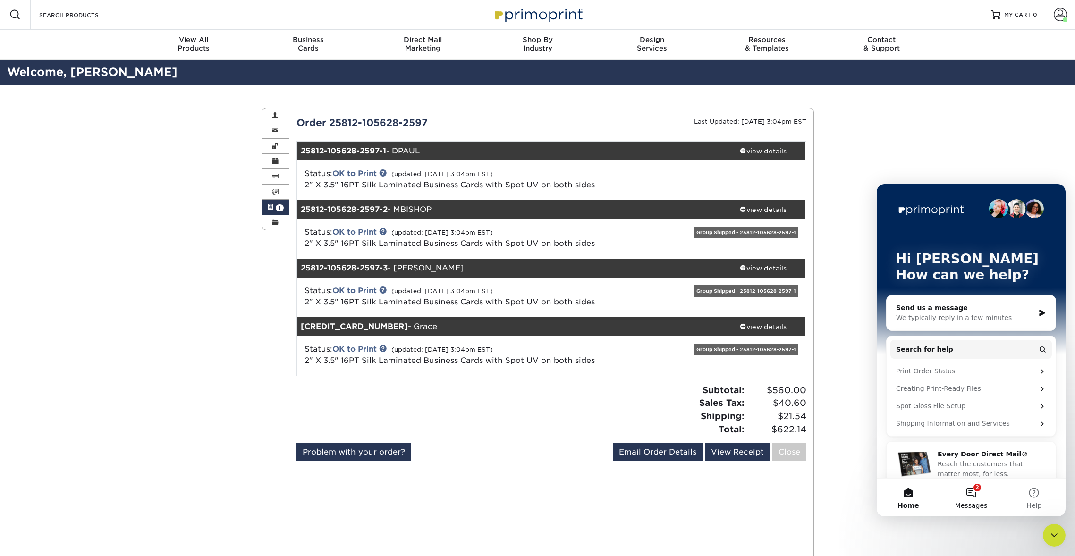
click at [961, 490] on button "2 Messages" at bounding box center [971, 498] width 63 height 38
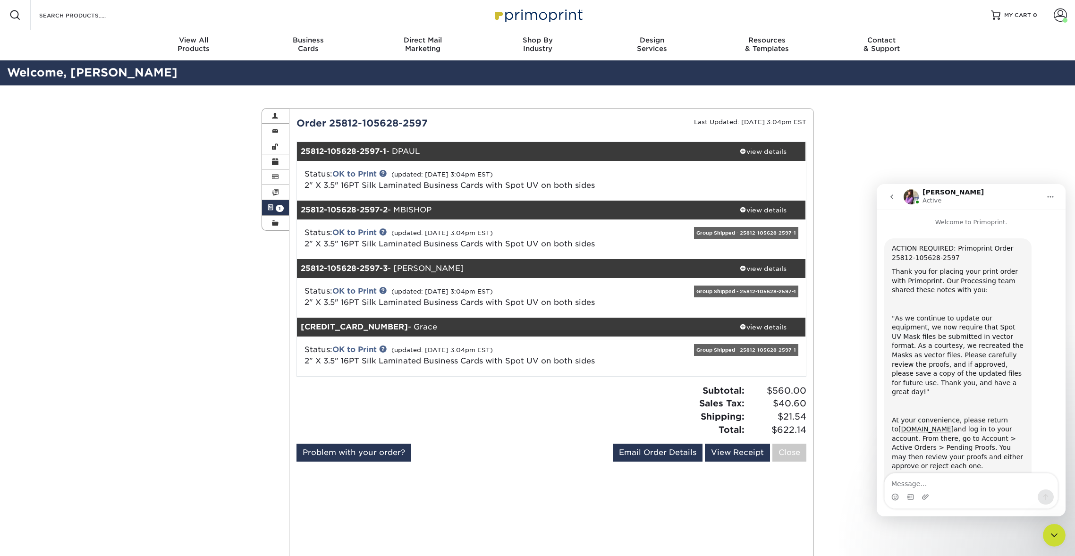
scroll to position [80, 0]
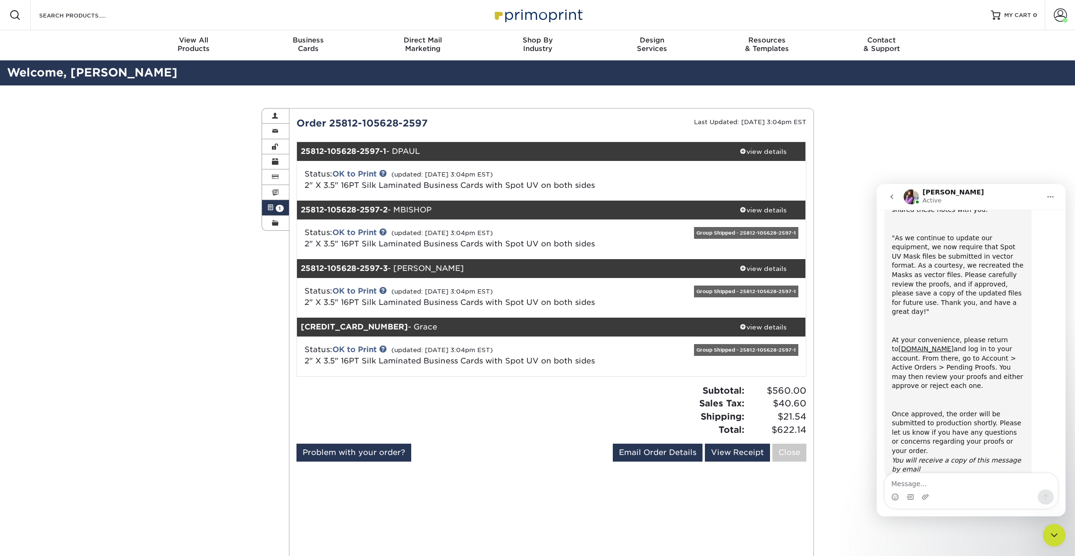
click at [889, 200] on icon "go back" at bounding box center [892, 197] width 8 height 8
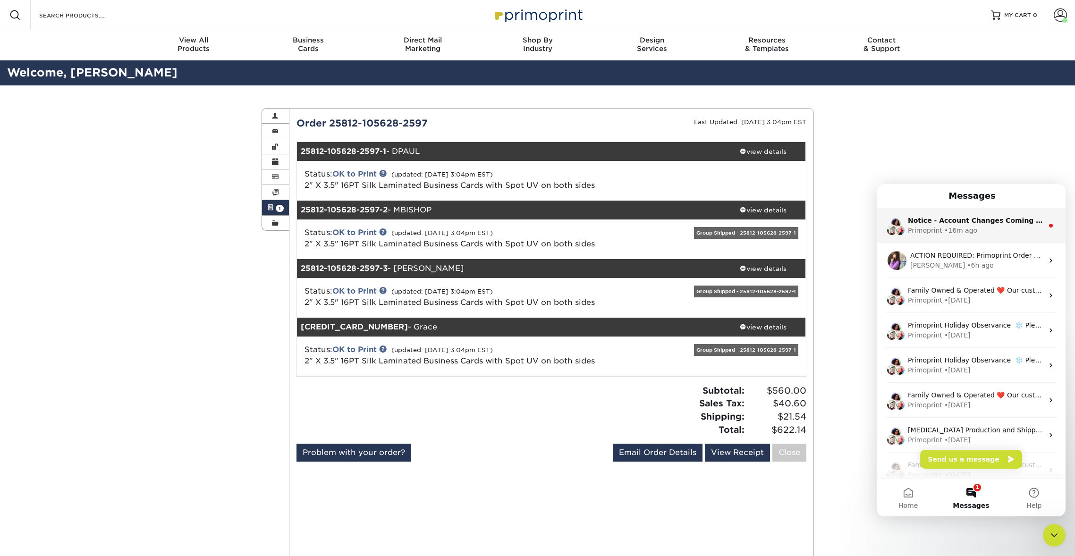
click at [929, 226] on div "Primoprint" at bounding box center [925, 231] width 34 height 10
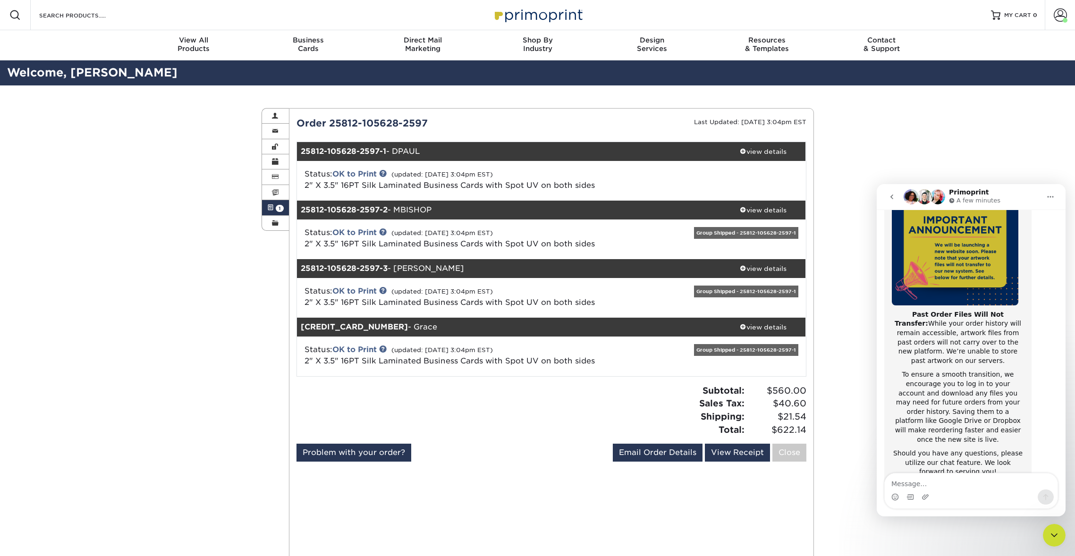
scroll to position [121, 0]
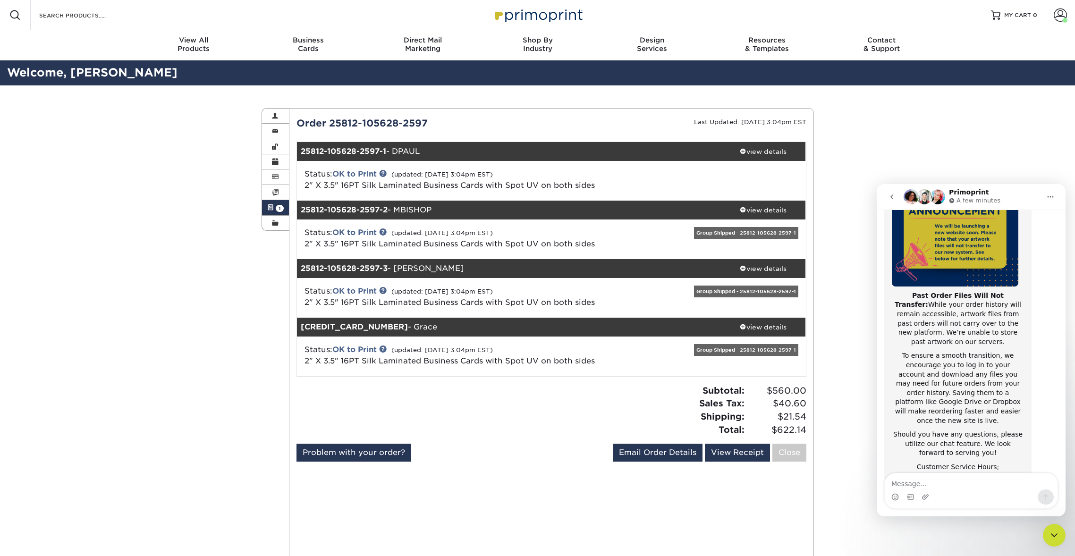
click at [890, 199] on icon "go back" at bounding box center [892, 197] width 8 height 8
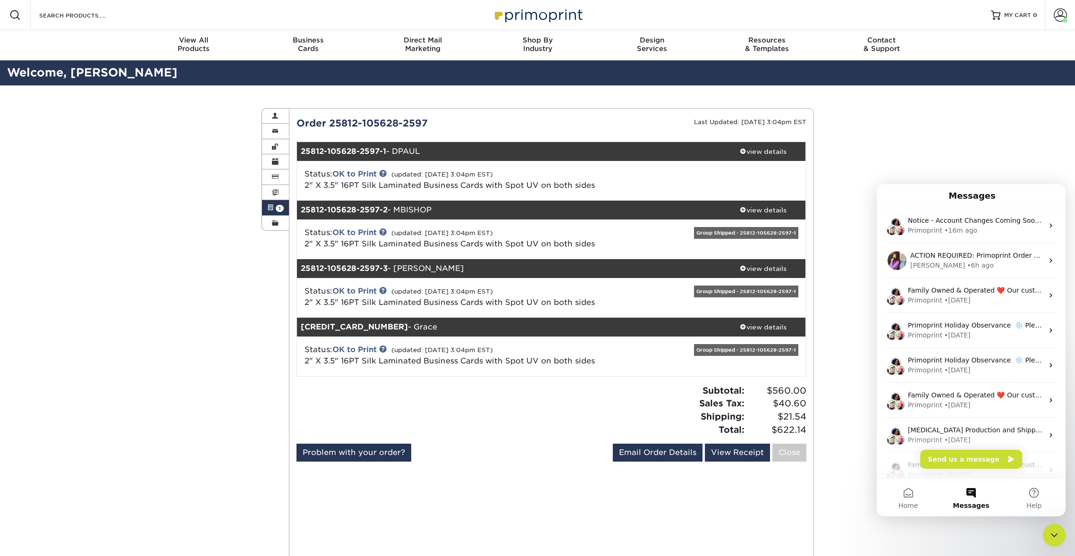
click at [921, 142] on div "Active Orders Account Overview Contact Information Change Password Address Book…" at bounding box center [537, 562] width 1075 height 955
click at [1057, 540] on icon "Close Intercom Messenger" at bounding box center [1054, 535] width 11 height 11
